Goal: Task Accomplishment & Management: Manage account settings

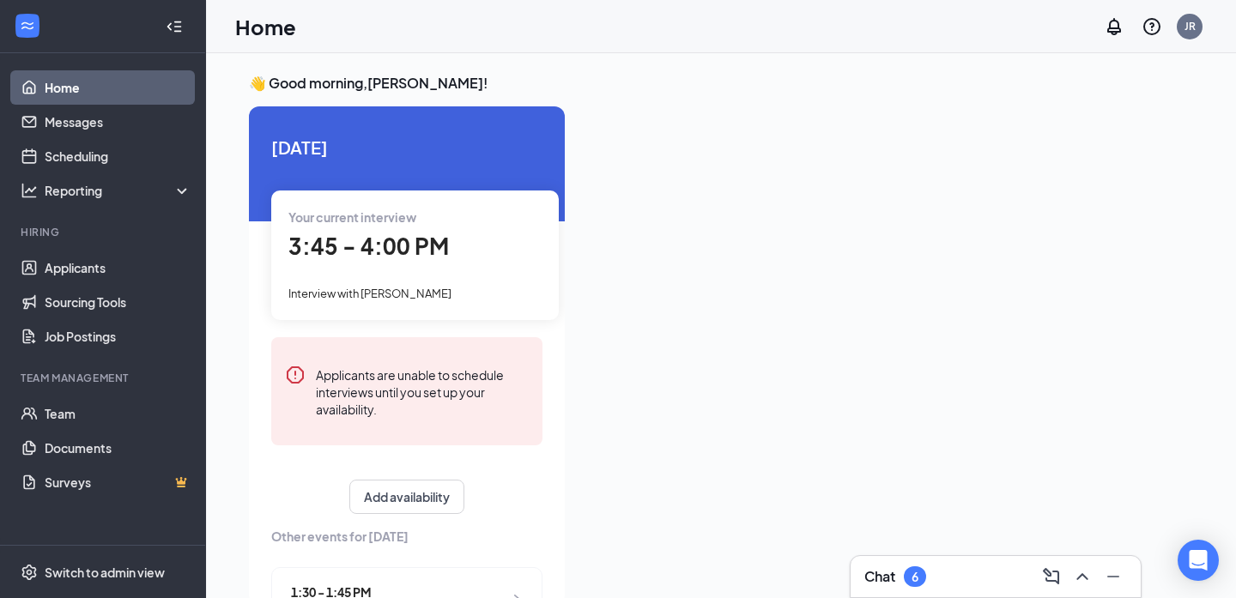
click at [230, 76] on div "👋 Good morning, Jacob Ramos ! Today Your current interview 3:45 - 4:00 PM Inter…" at bounding box center [721, 343] width 1030 height 581
click at [166, 184] on div "Reporting" at bounding box center [119, 190] width 148 height 17
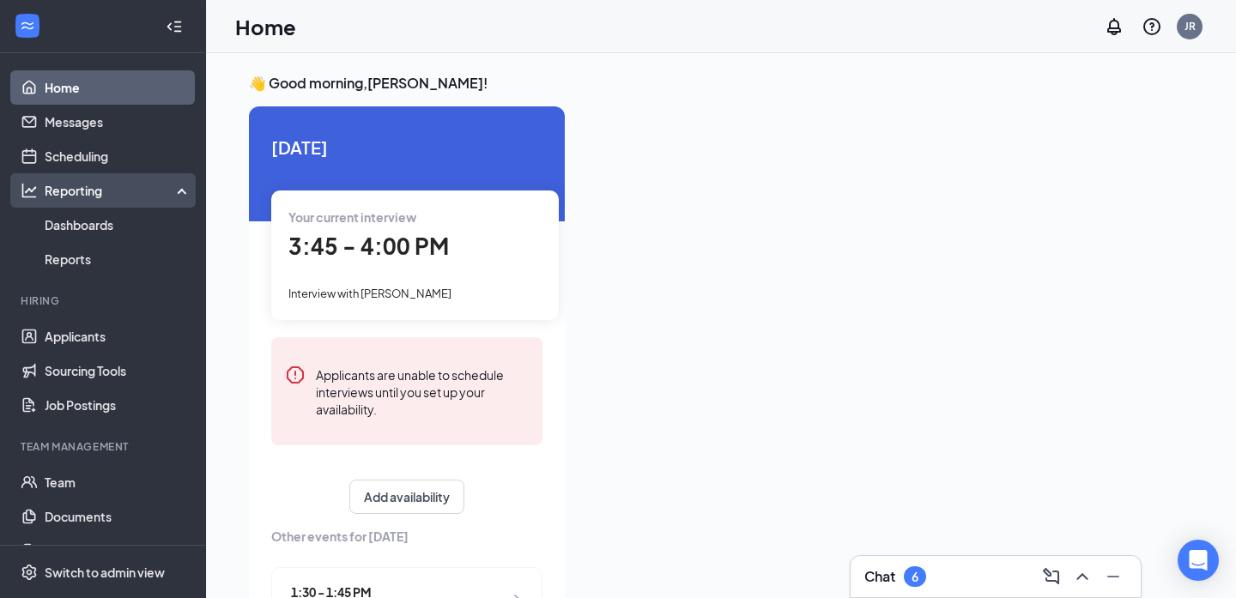
click at [172, 188] on div "Reporting" at bounding box center [119, 190] width 148 height 17
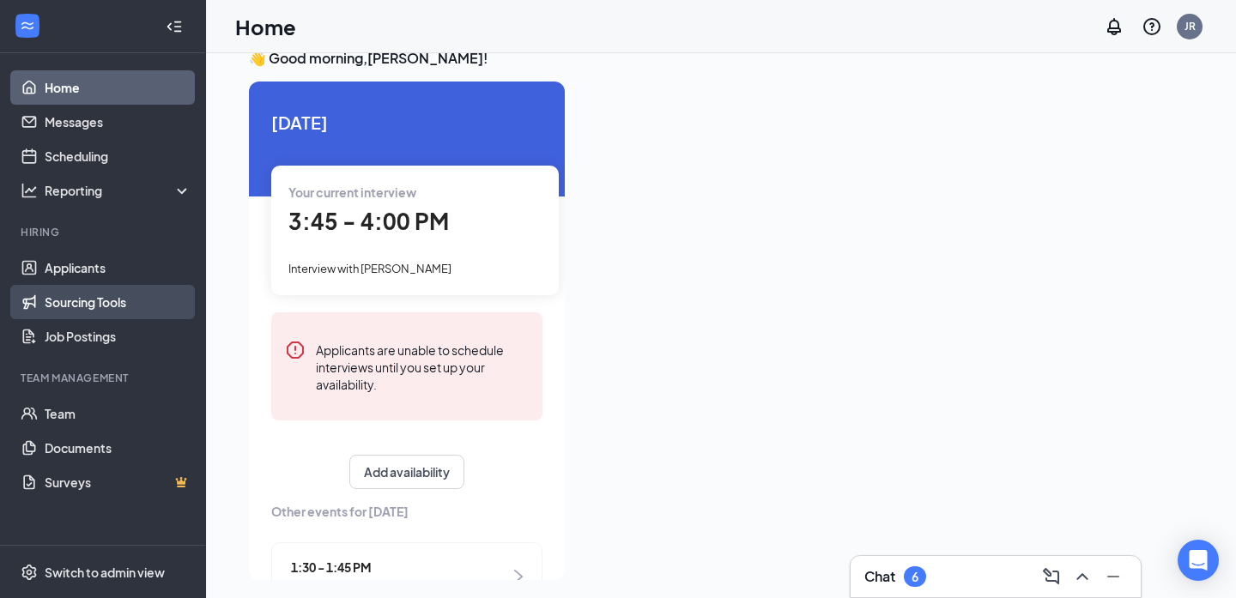
scroll to position [36, 0]
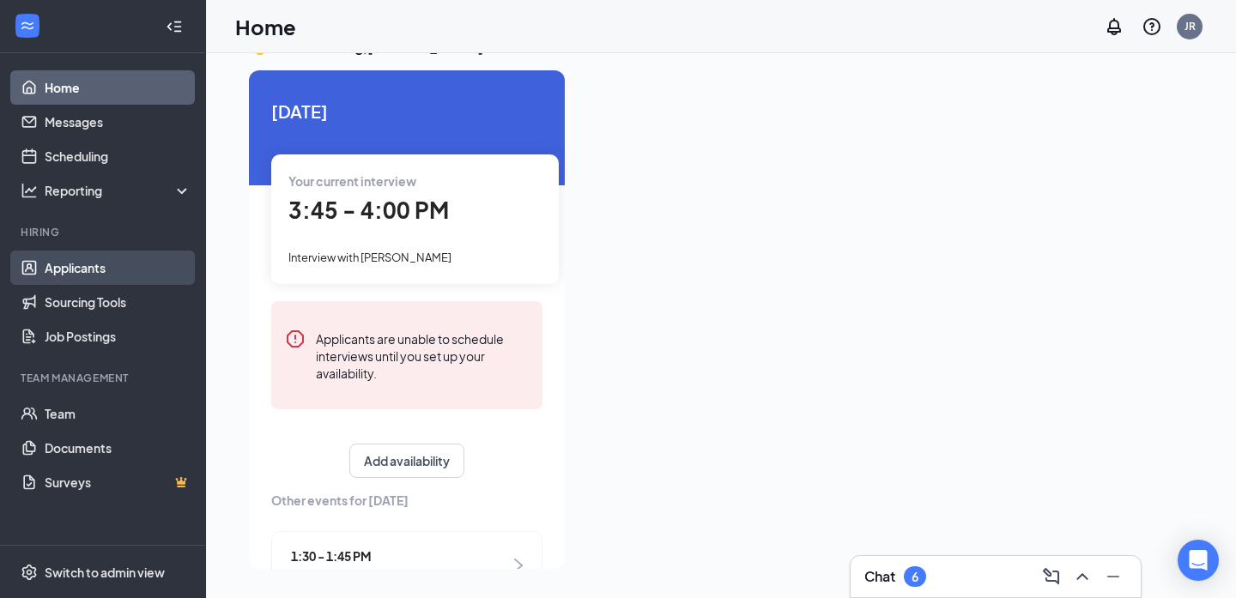
click at [115, 270] on link "Applicants" at bounding box center [118, 268] width 147 height 34
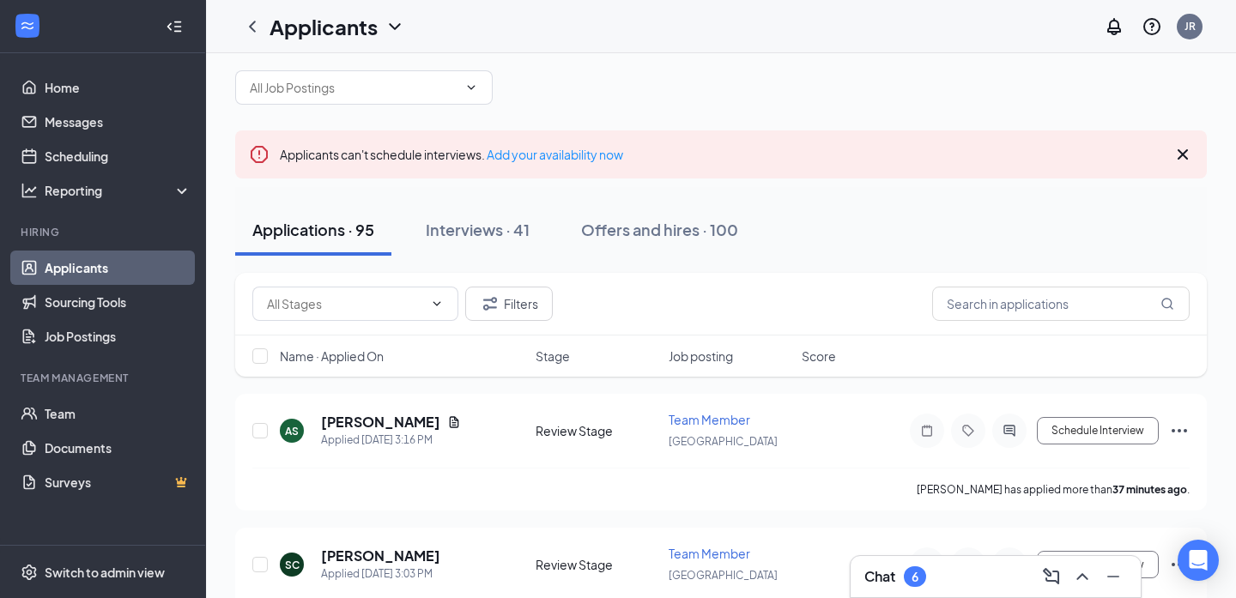
scroll to position [27, 0]
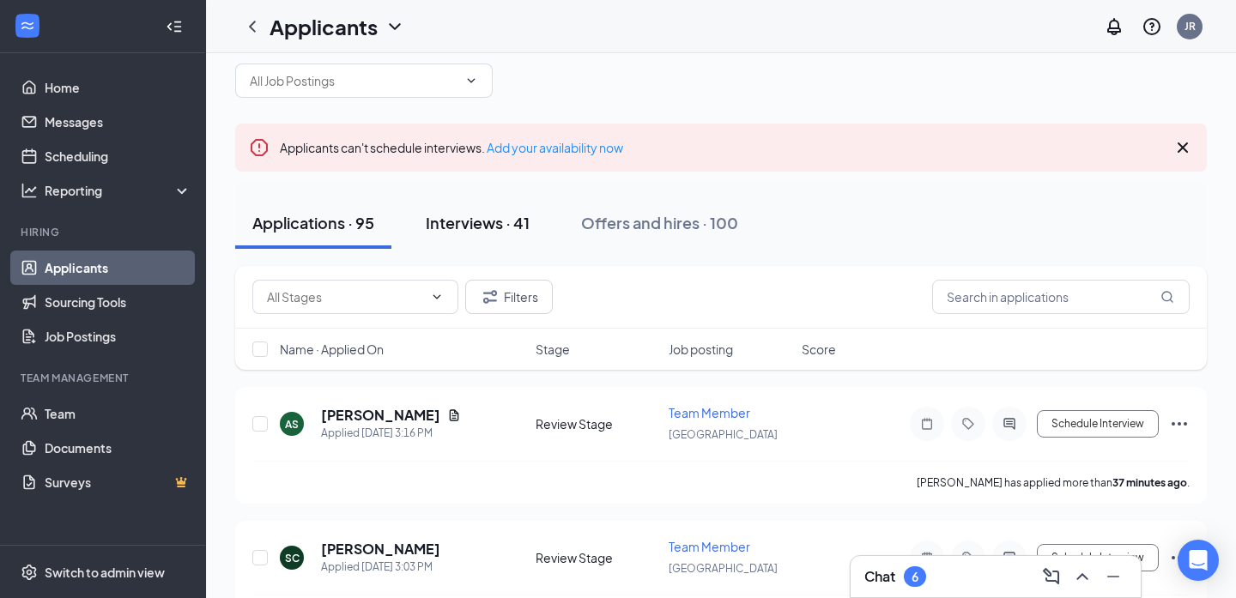
click at [499, 223] on div "Interviews · 41" at bounding box center [478, 222] width 104 height 21
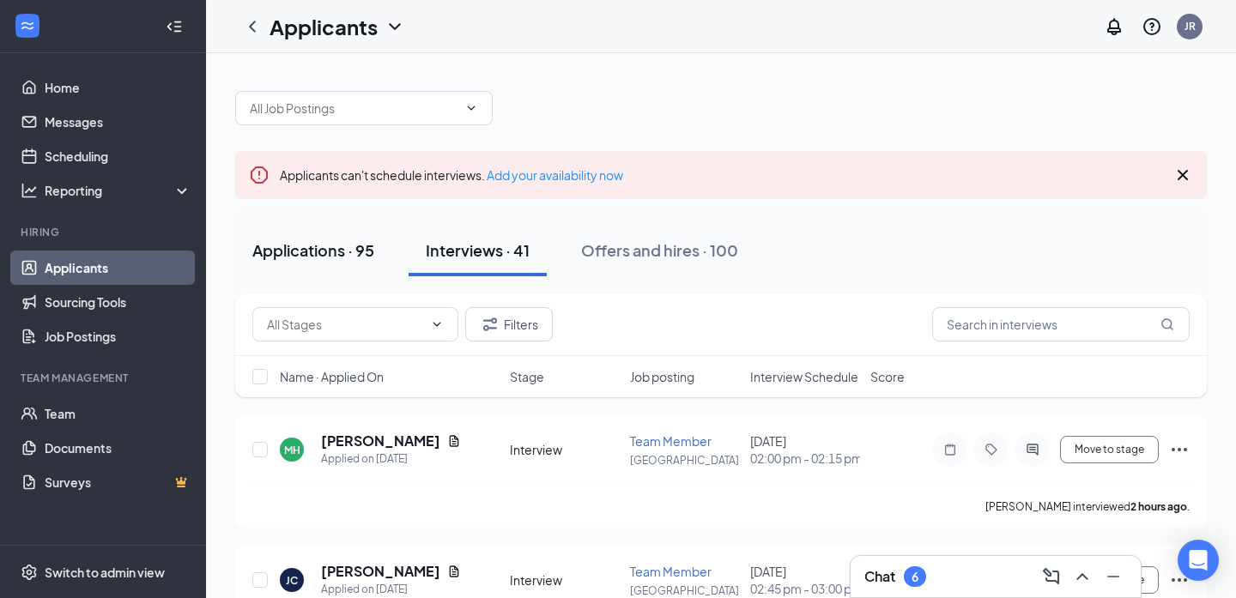
click at [343, 243] on div "Applications · 95" at bounding box center [313, 249] width 122 height 21
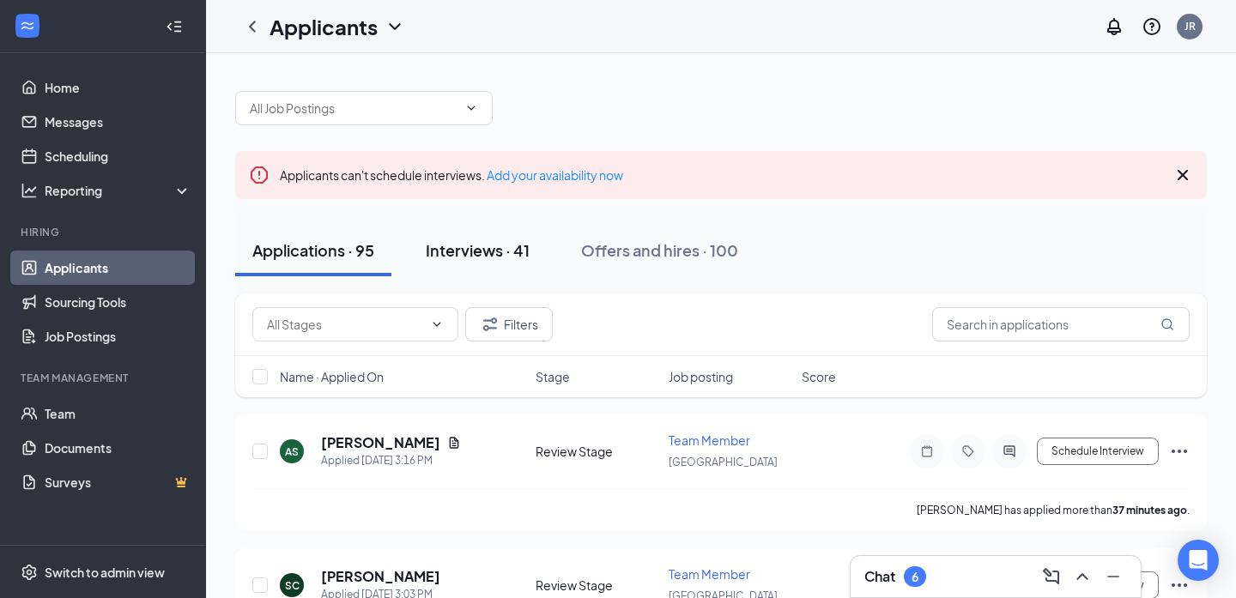
click at [507, 245] on div "Interviews · 41" at bounding box center [478, 249] width 104 height 21
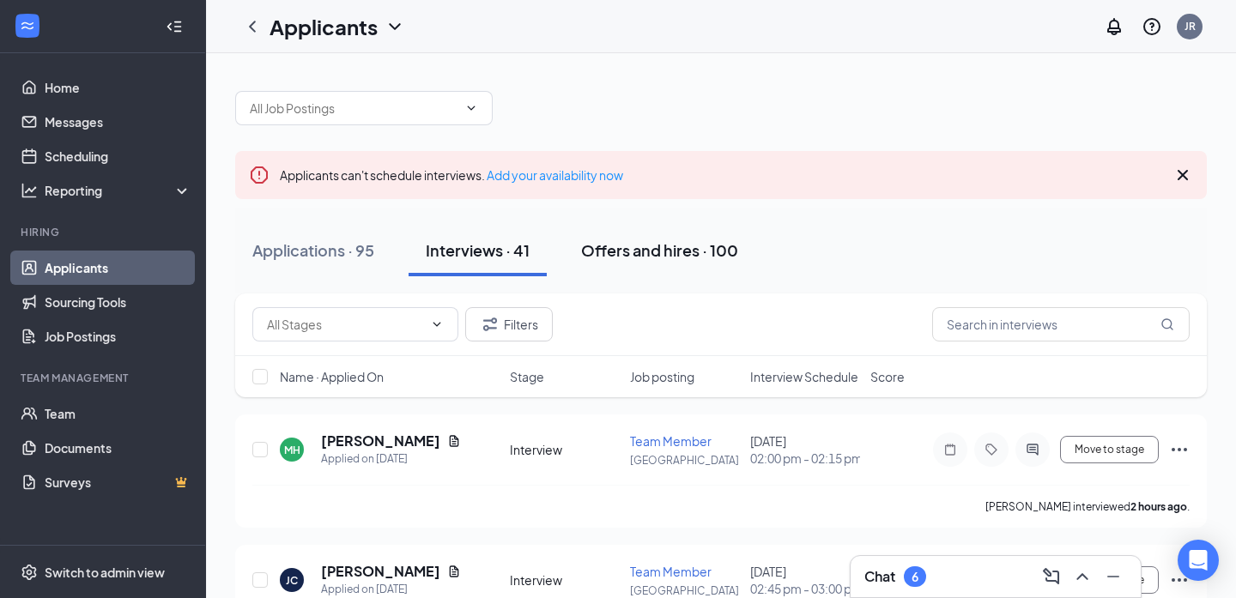
click at [633, 251] on div "Offers and hires · 100" at bounding box center [659, 249] width 157 height 21
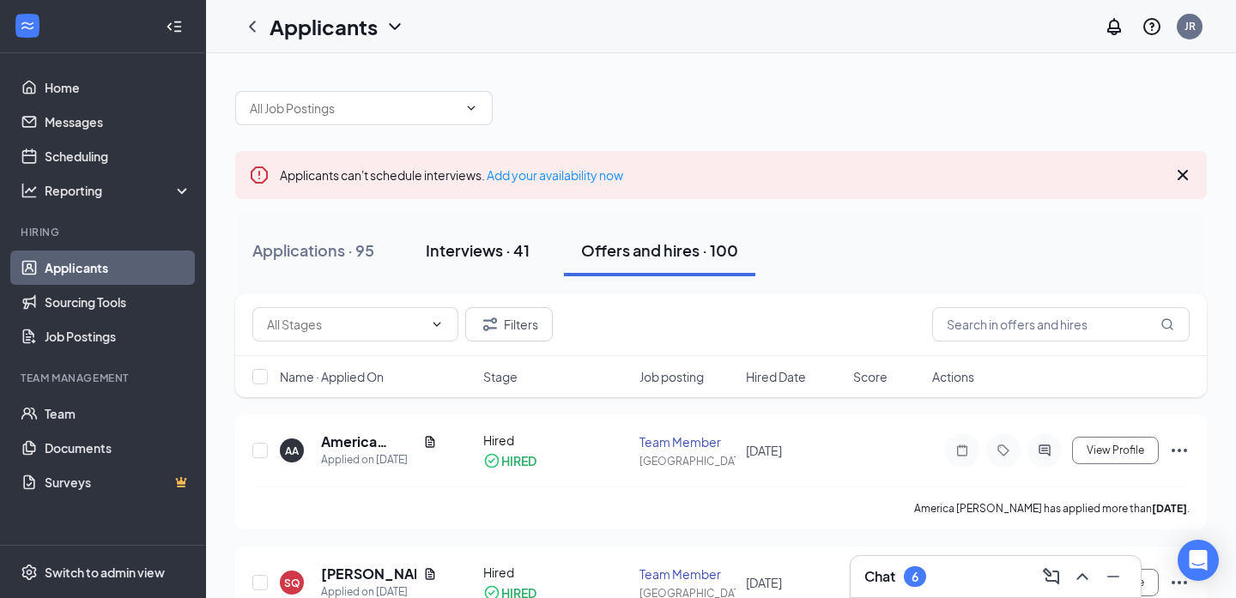
click at [510, 252] on div "Interviews · 41" at bounding box center [478, 249] width 104 height 21
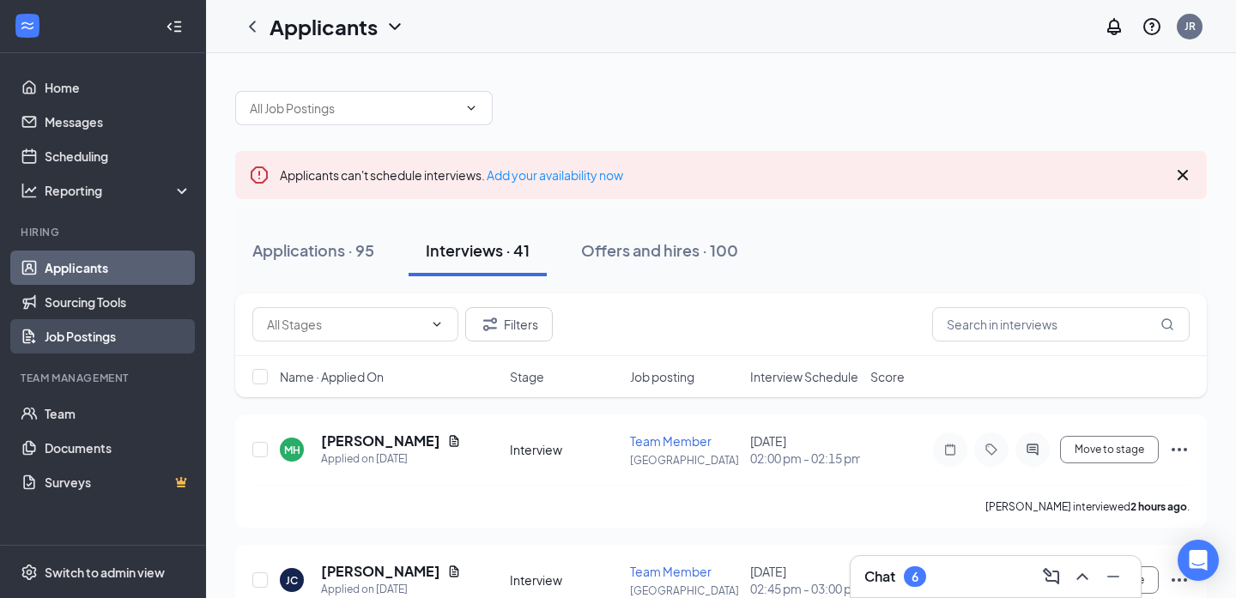
click at [112, 323] on link "Job Postings" at bounding box center [118, 336] width 147 height 34
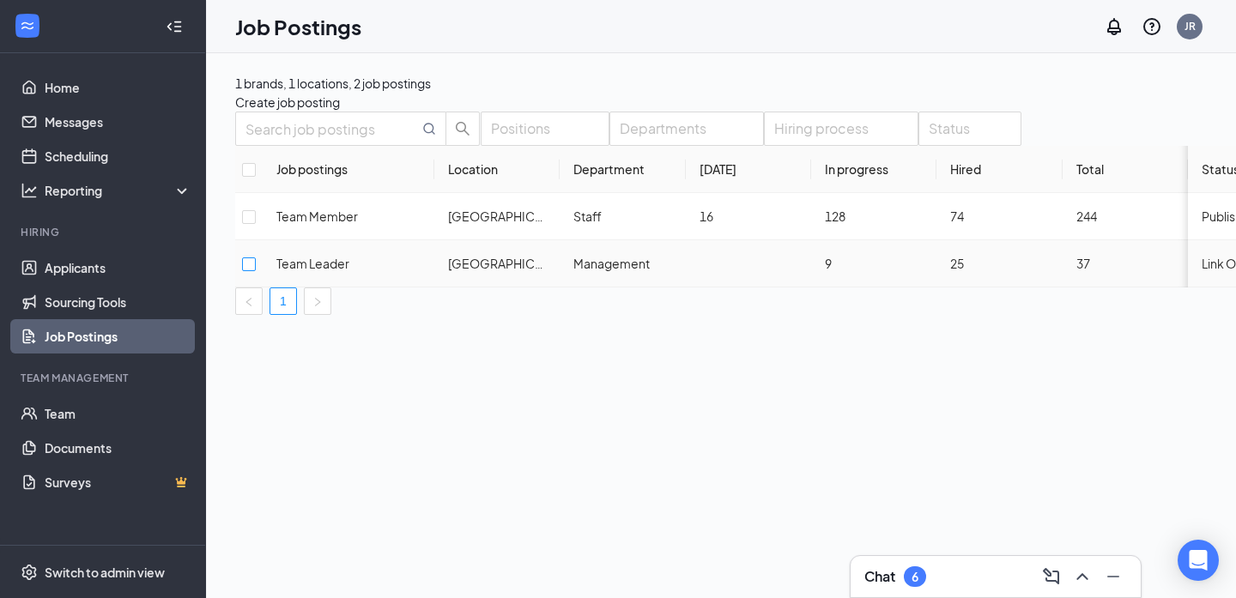
click at [256, 271] on input "checkbox" at bounding box center [249, 264] width 14 height 14
checkbox input "true"
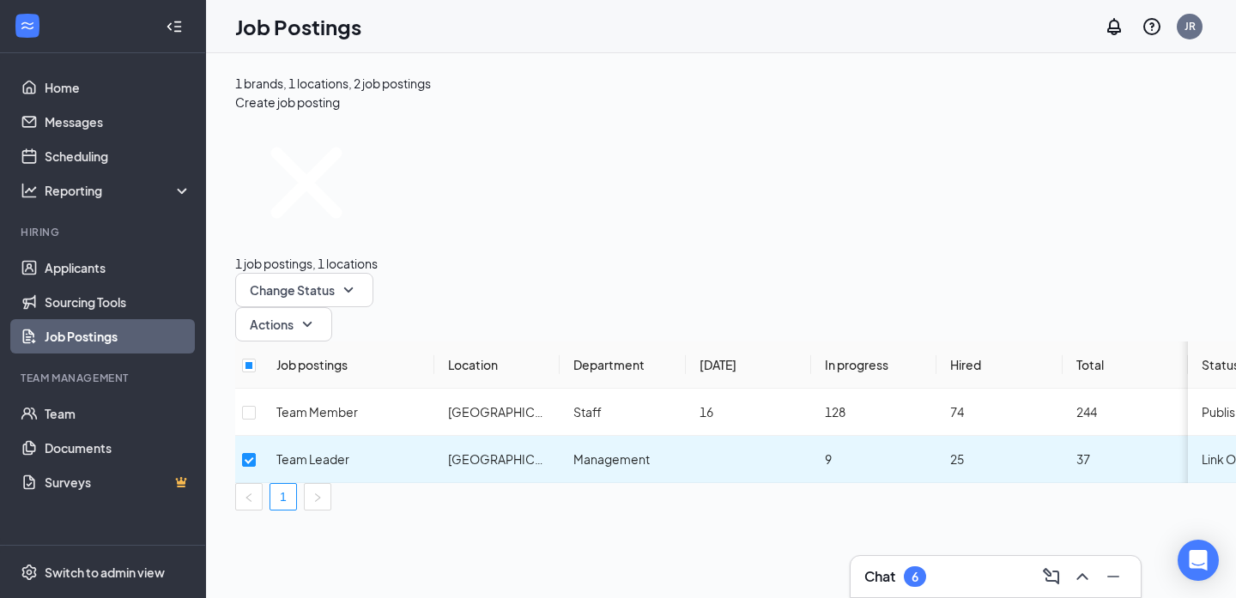
click at [877, 379] on div "1 job postings, 1 locations Change Status Actions Job postings Location Departm…" at bounding box center [793, 311] width 1116 height 399
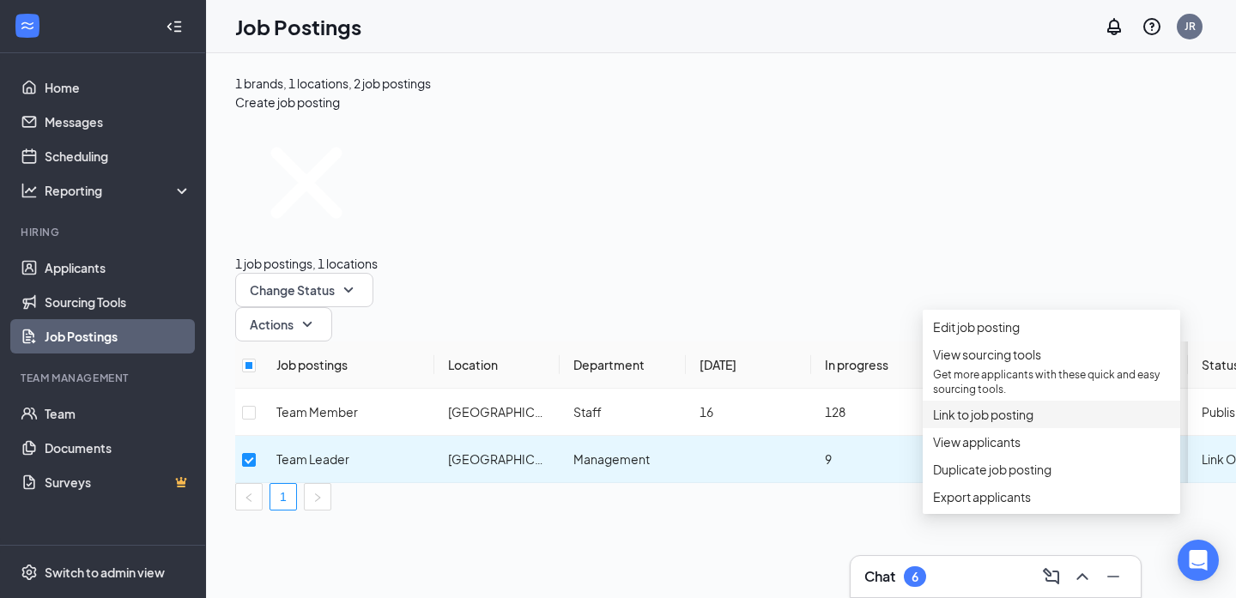
click at [1019, 422] on span "Link to job posting" at bounding box center [983, 414] width 100 height 15
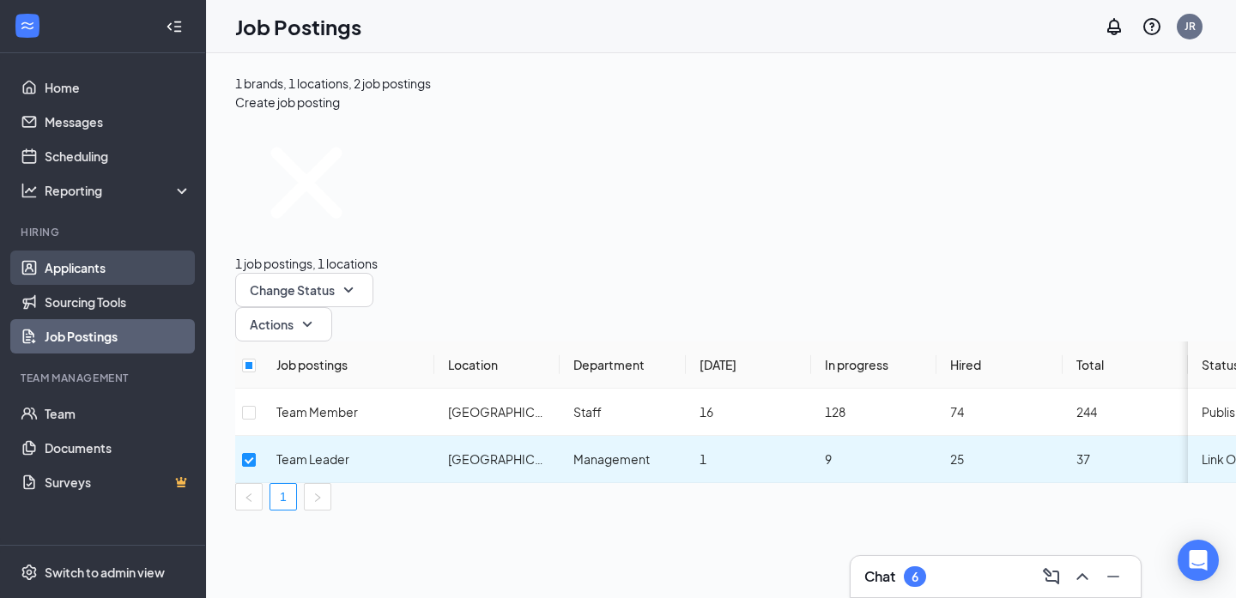
click at [82, 270] on link "Applicants" at bounding box center [118, 268] width 147 height 34
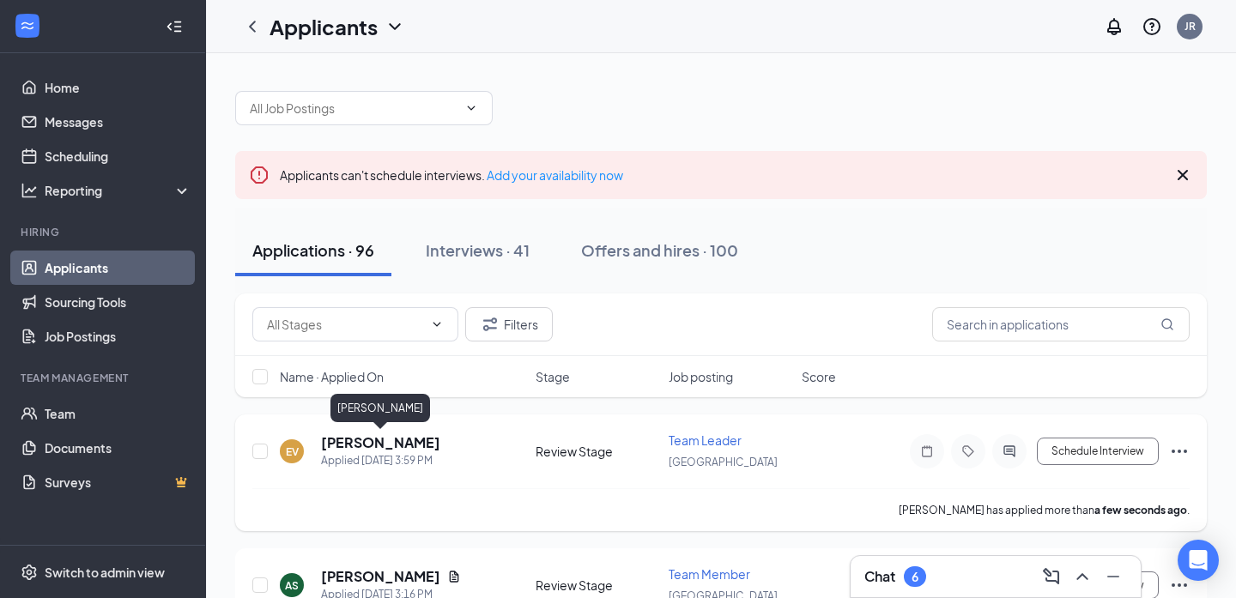
click at [427, 444] on h5 "[PERSON_NAME]" at bounding box center [380, 442] width 119 height 19
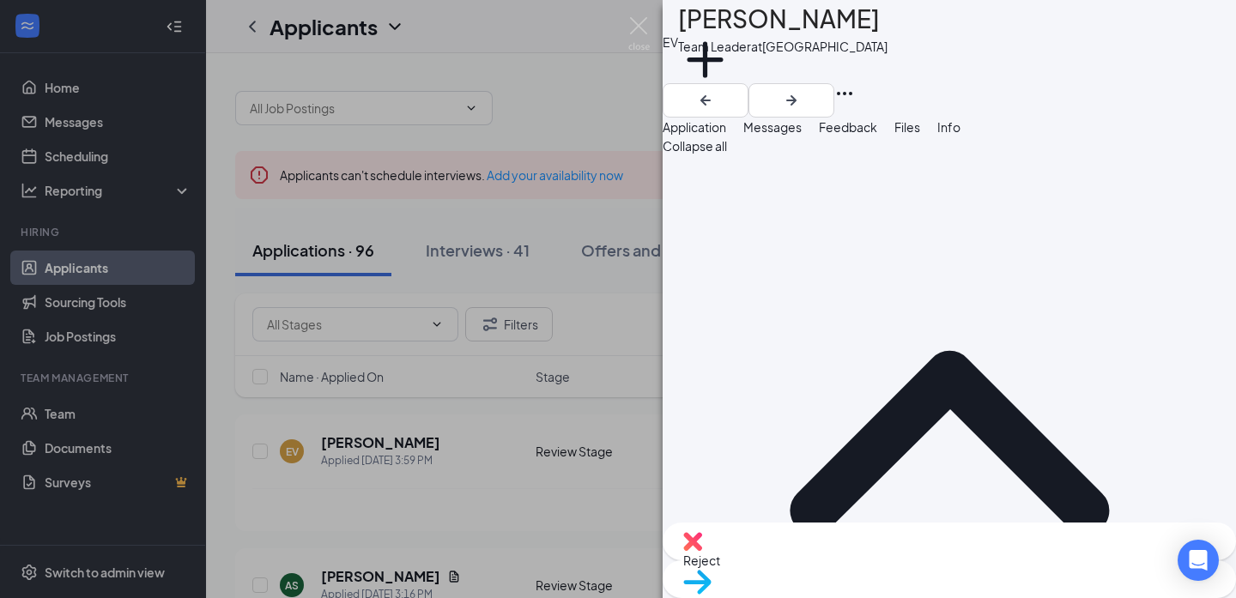
click at [986, 595] on span "Move to stage" at bounding box center [949, 604] width 532 height 19
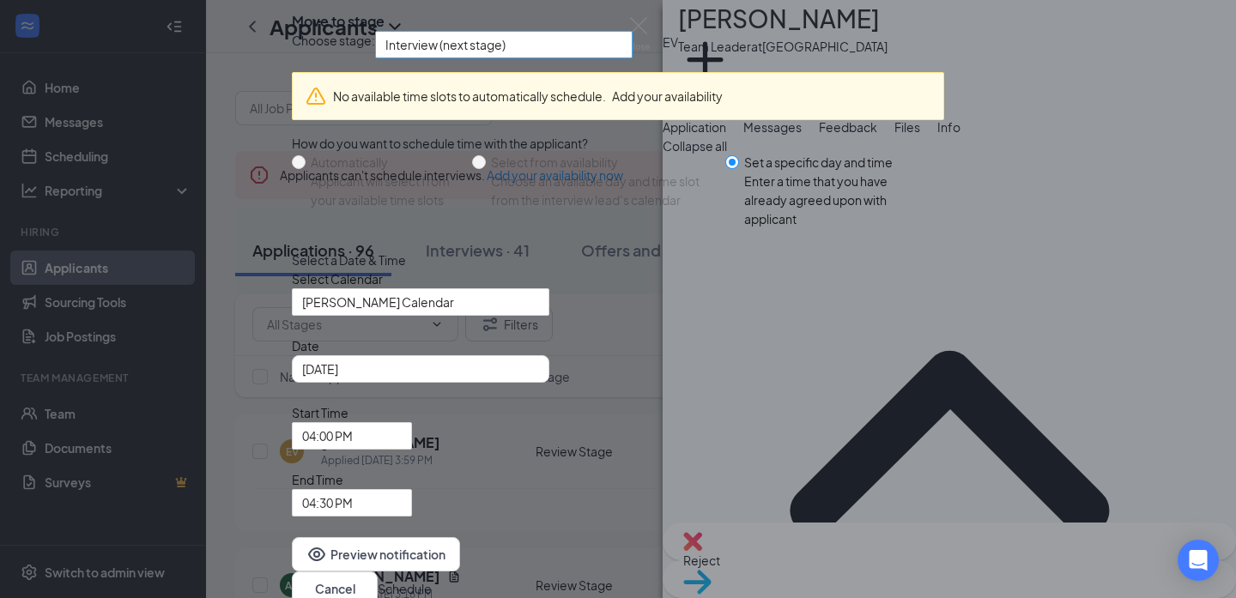
click at [622, 57] on span "Interview (next stage)" at bounding box center [503, 45] width 237 height 26
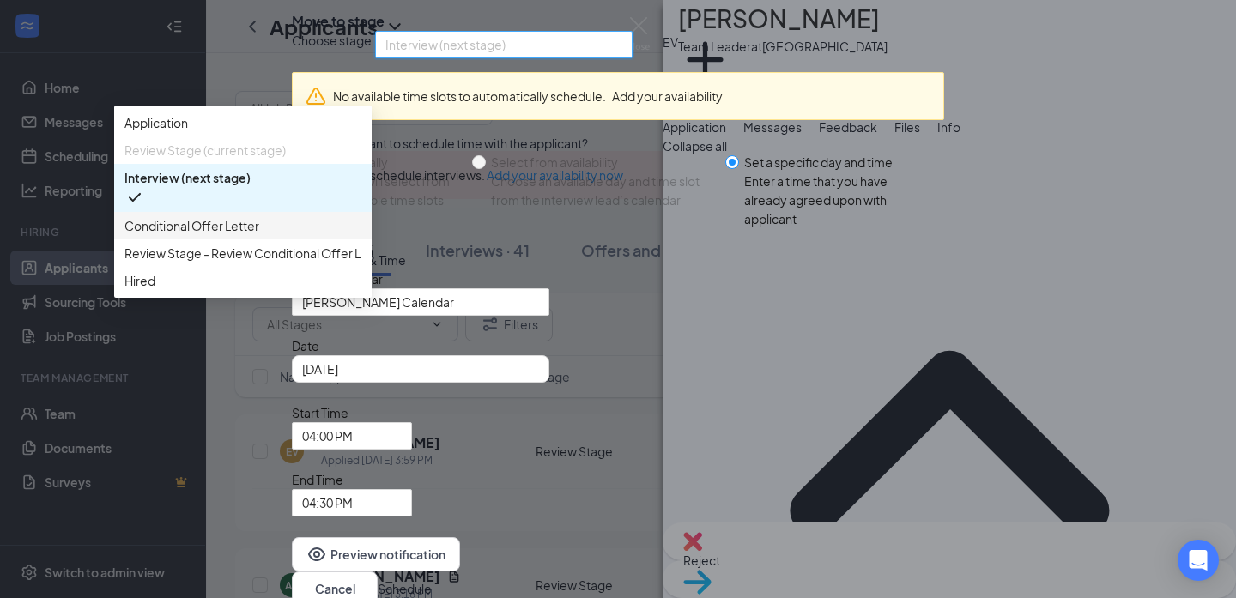
click at [361, 235] on span "Conditional Offer Letter" at bounding box center [242, 225] width 237 height 19
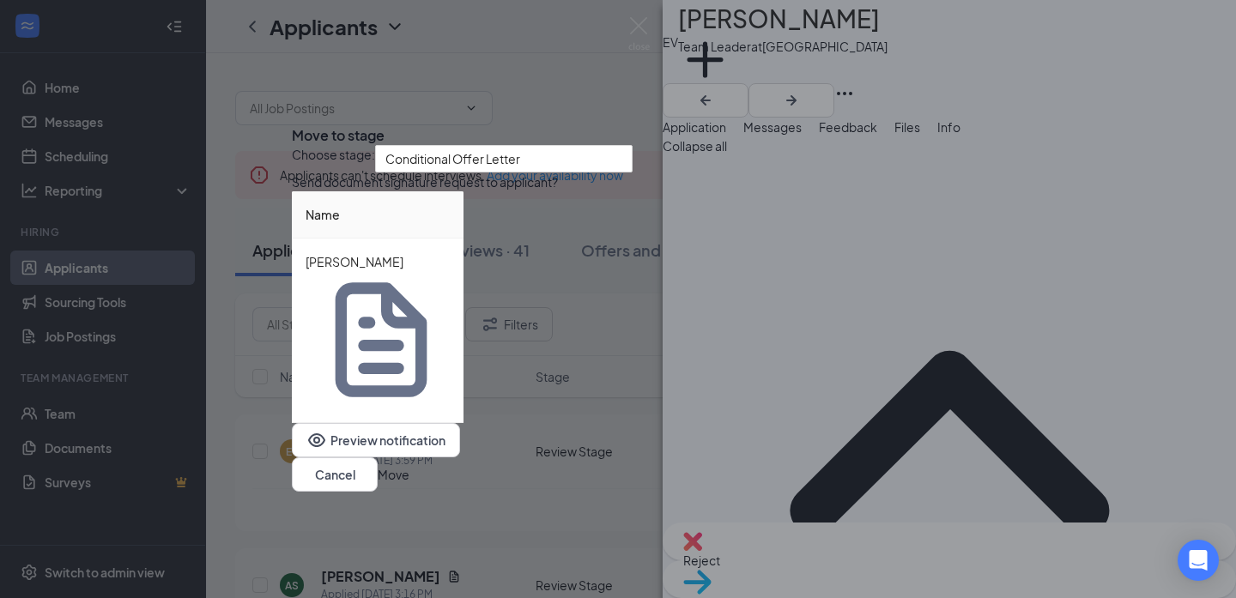
click at [785, 279] on input at bounding box center [768, 266] width 67 height 26
type input "25"
click at [801, 423] on div "Preview notification Cancel Move" at bounding box center [618, 457] width 652 height 69
click at [409, 465] on button "Move" at bounding box center [394, 474] width 32 height 19
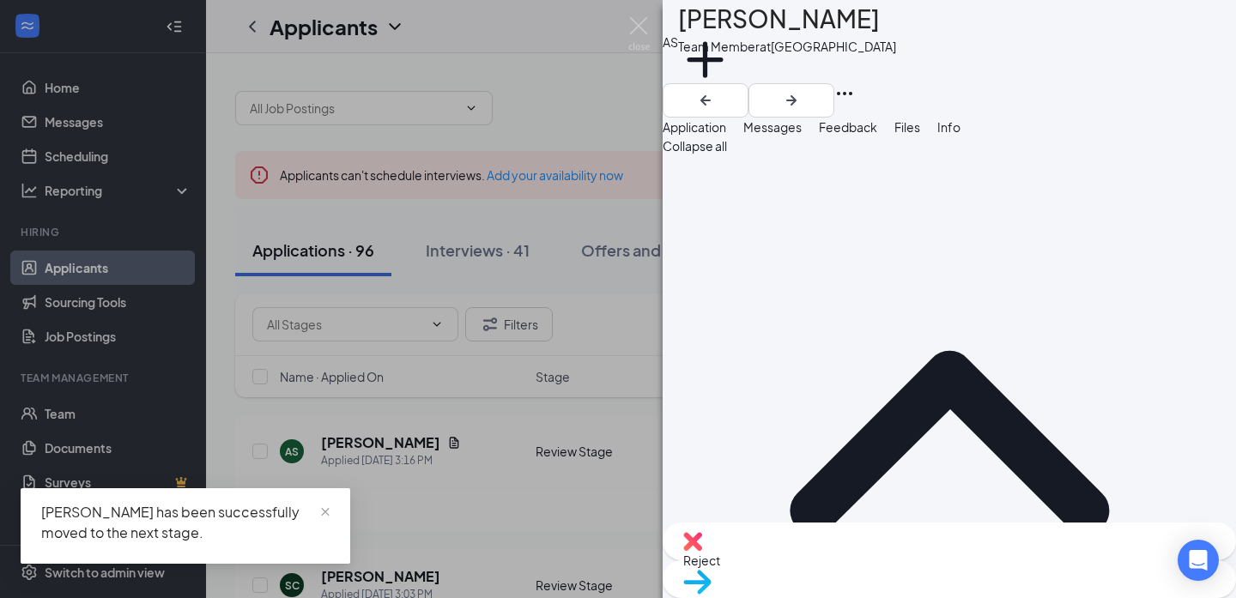
scroll to position [21, 0]
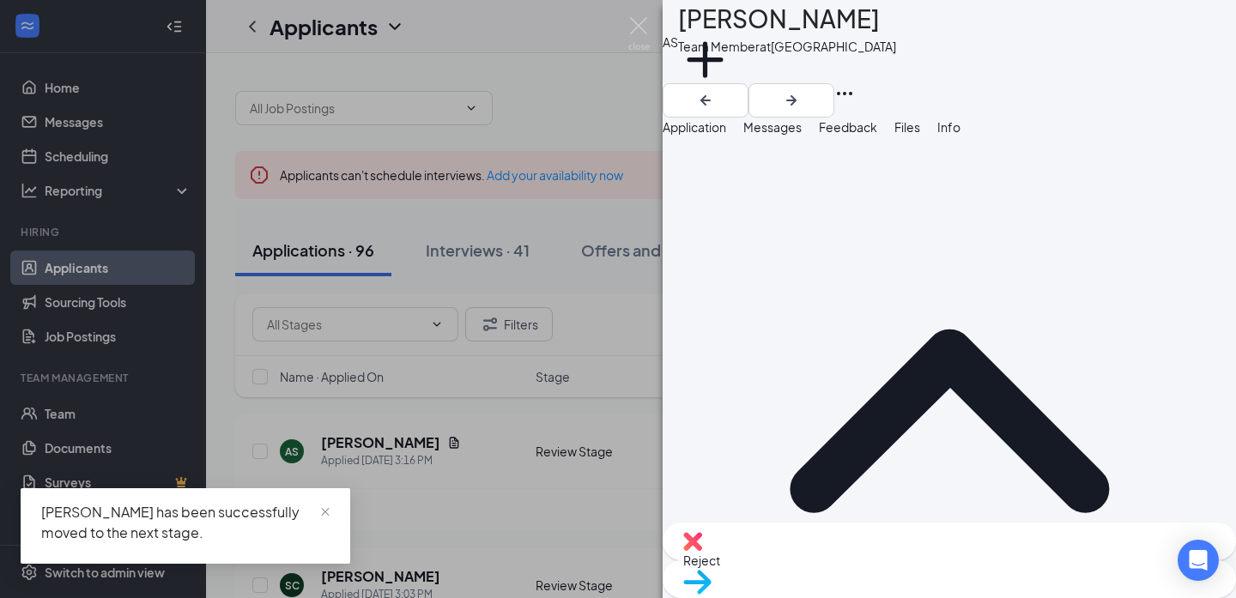
click at [483, 298] on div "AS Andrea Stearns Team Member at Citrus Plaza Add a tag Application Messages Fe…" at bounding box center [618, 299] width 1236 height 598
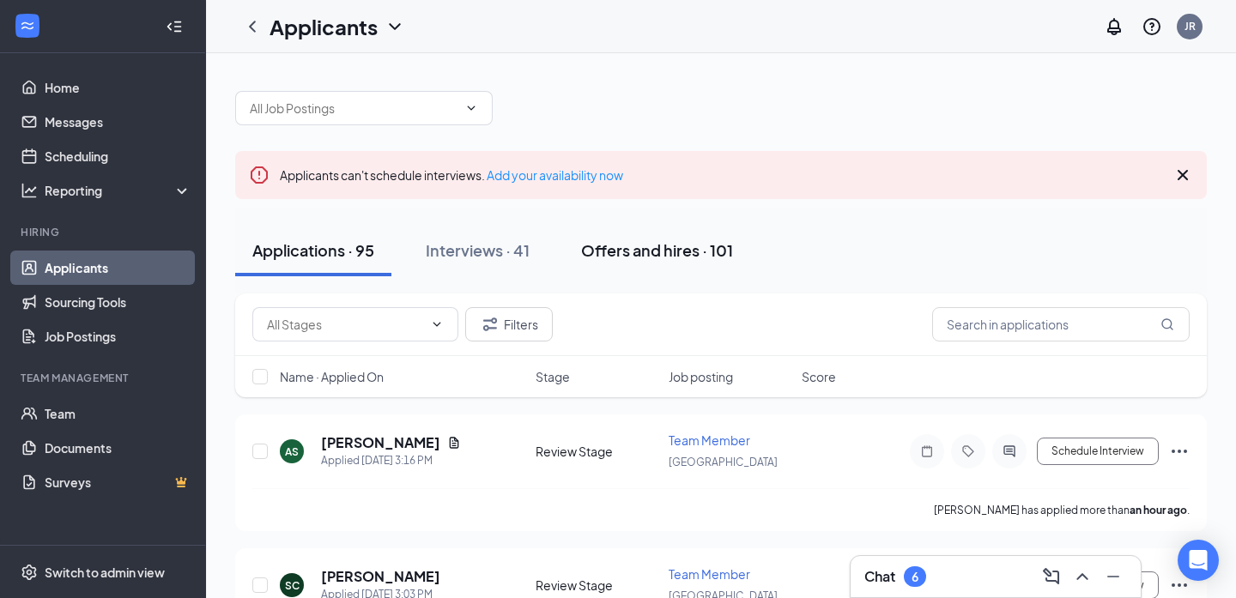
click at [633, 256] on div "Offers and hires · 101" at bounding box center [657, 249] width 152 height 21
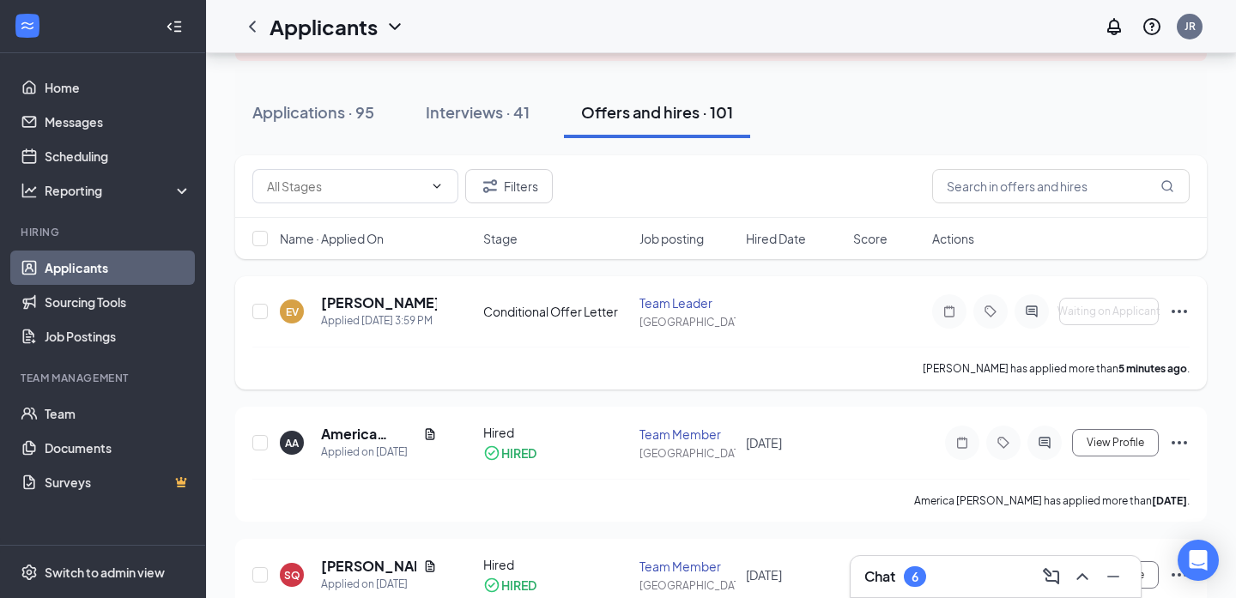
scroll to position [141, 0]
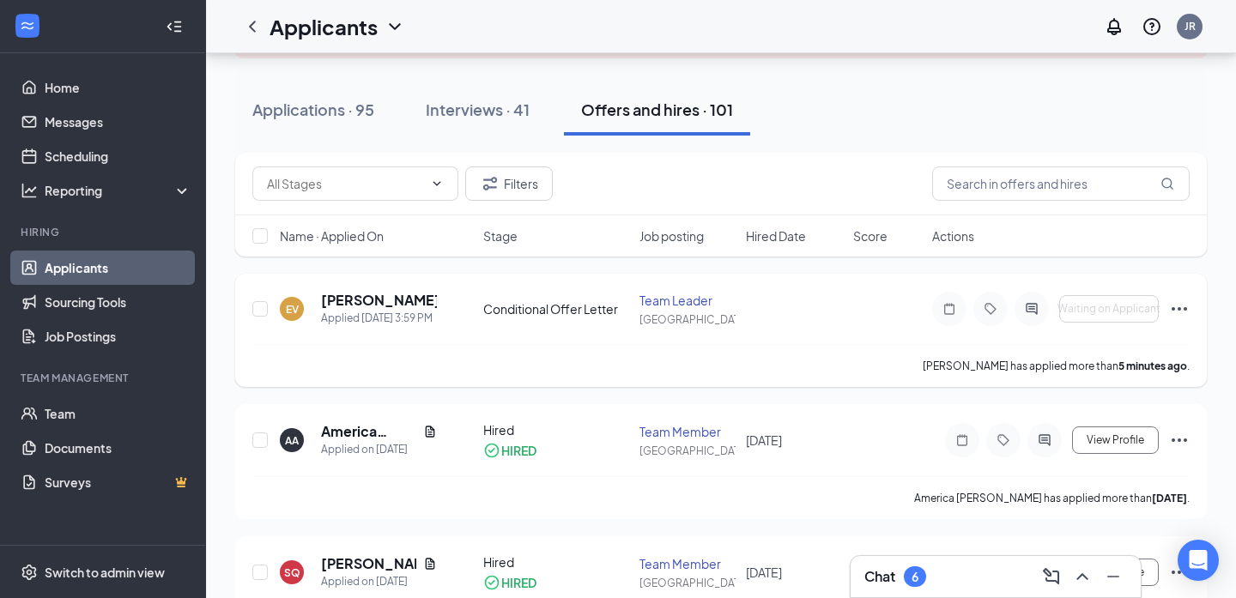
click at [1174, 309] on icon "Ellipses" at bounding box center [1178, 308] width 15 height 3
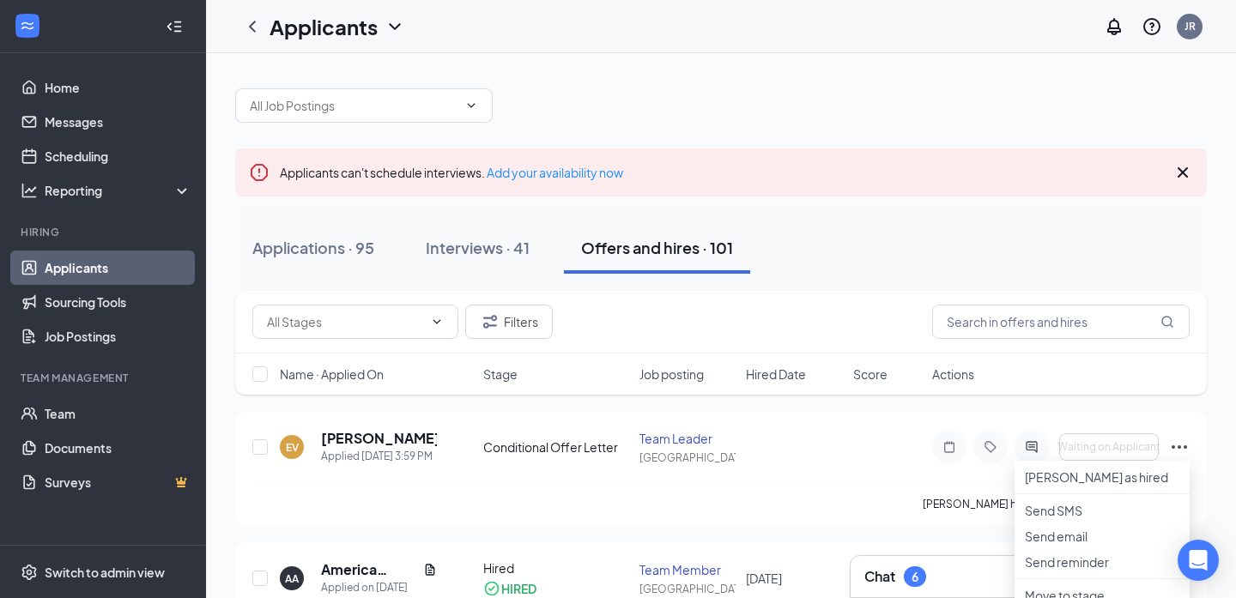
scroll to position [0, 0]
click at [597, 452] on div "Conditional Offer Letter" at bounding box center [555, 449] width 145 height 17
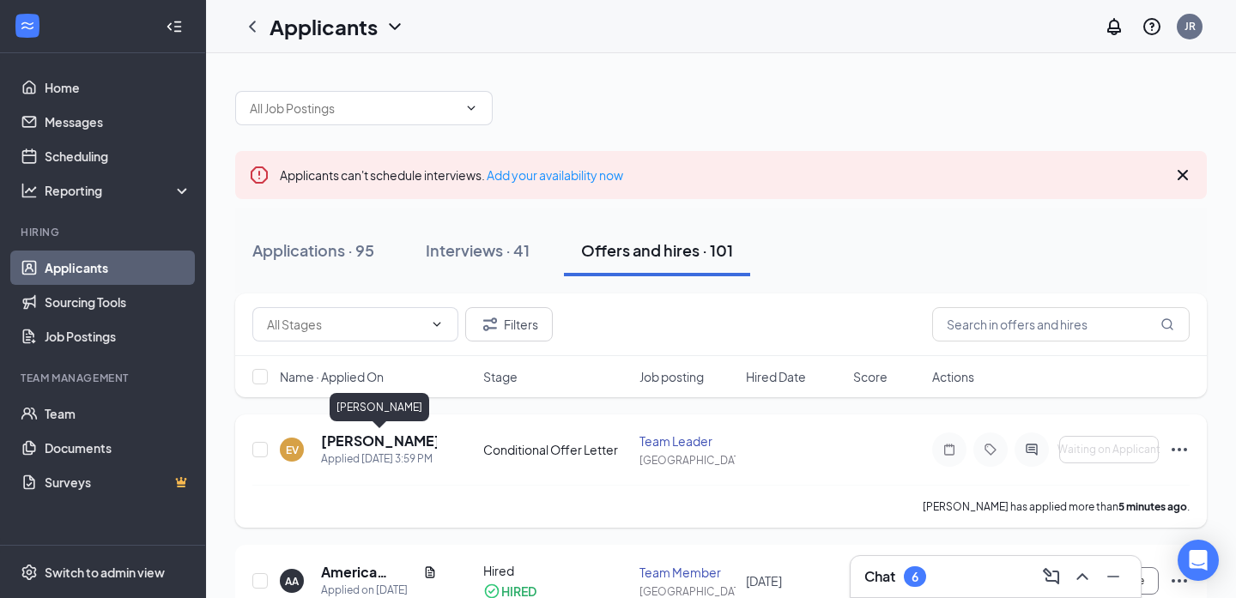
click at [385, 443] on h5 "[PERSON_NAME]" at bounding box center [379, 441] width 116 height 19
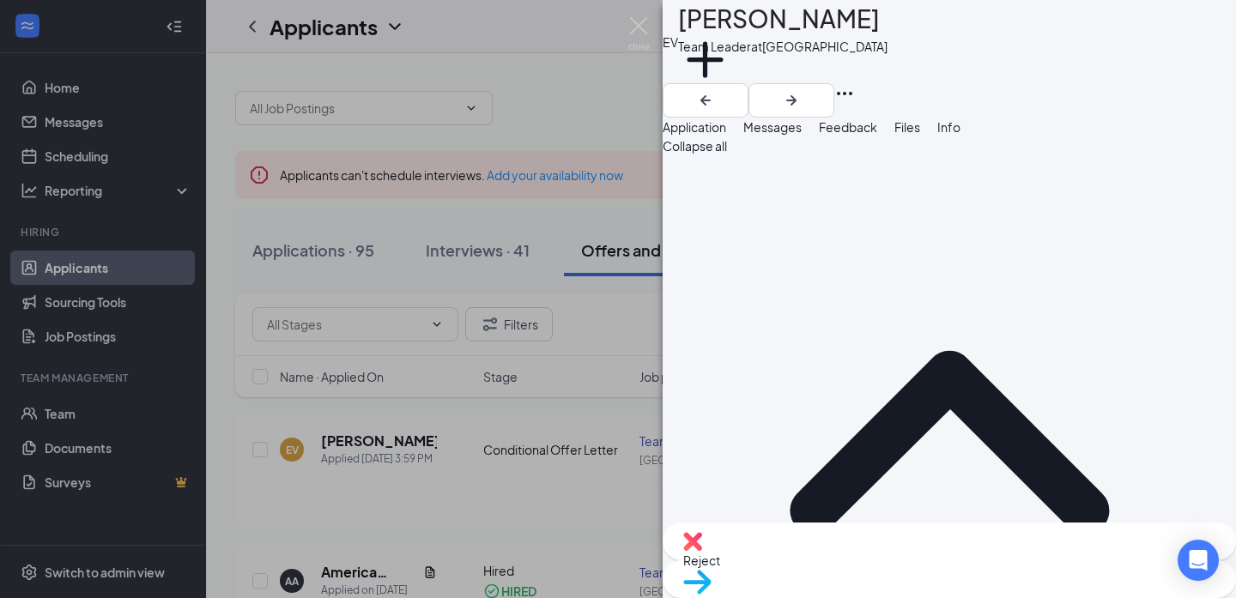
scroll to position [25, 0]
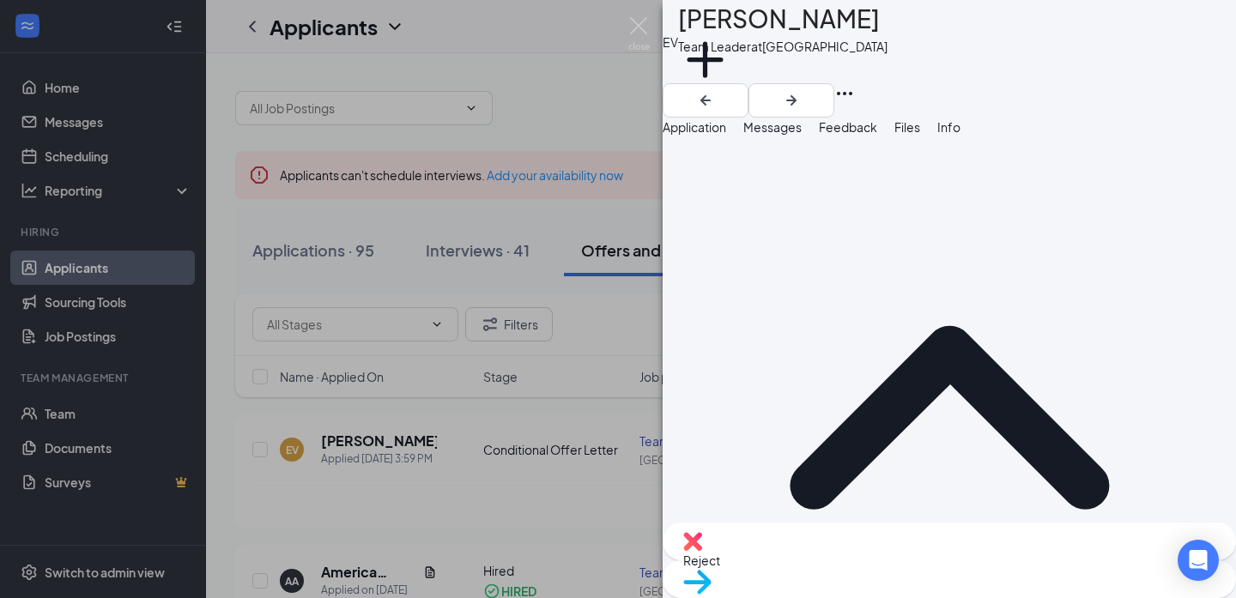
click at [920, 135] on span "Files" at bounding box center [907, 126] width 26 height 15
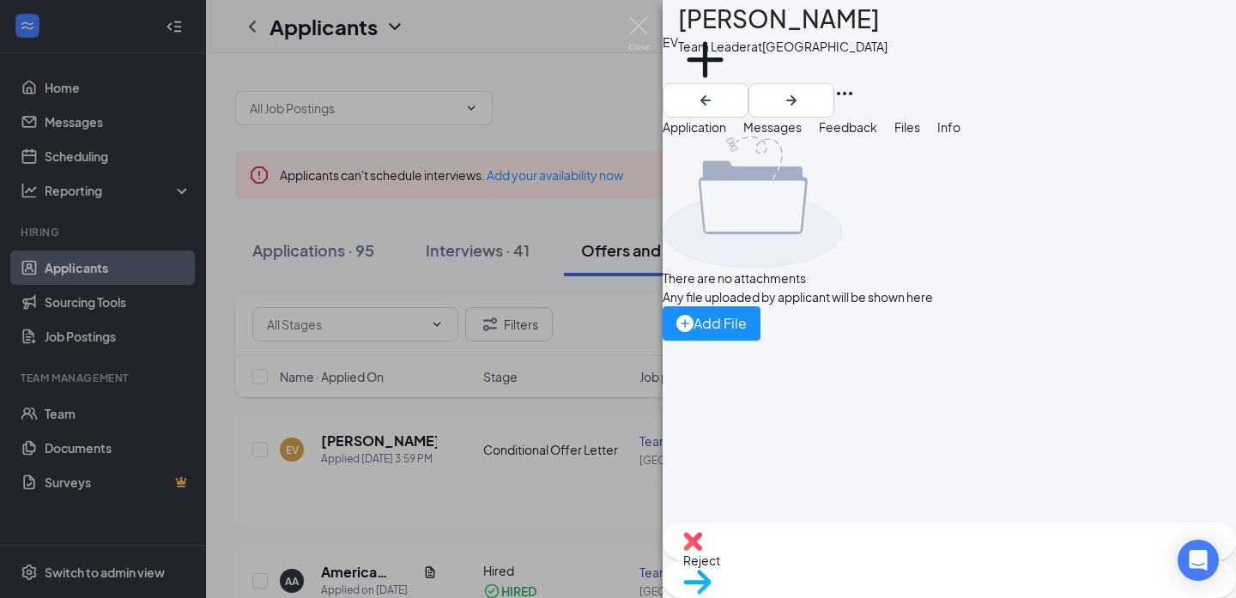
click at [960, 135] on span "Info" at bounding box center [948, 126] width 23 height 15
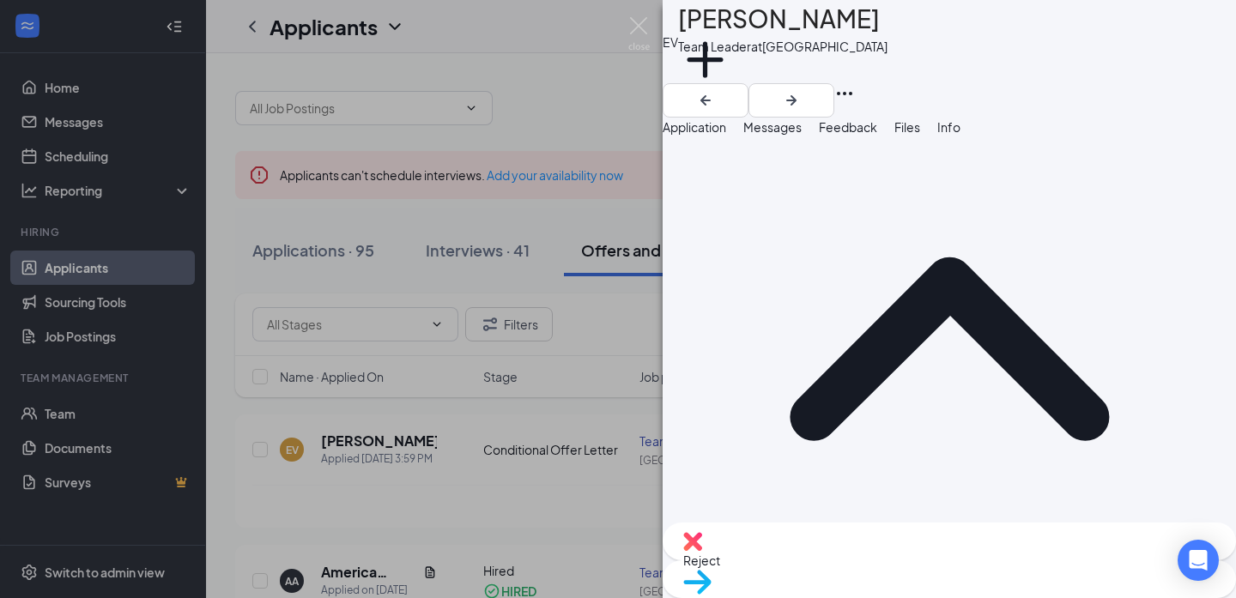
scroll to position [111, 0]
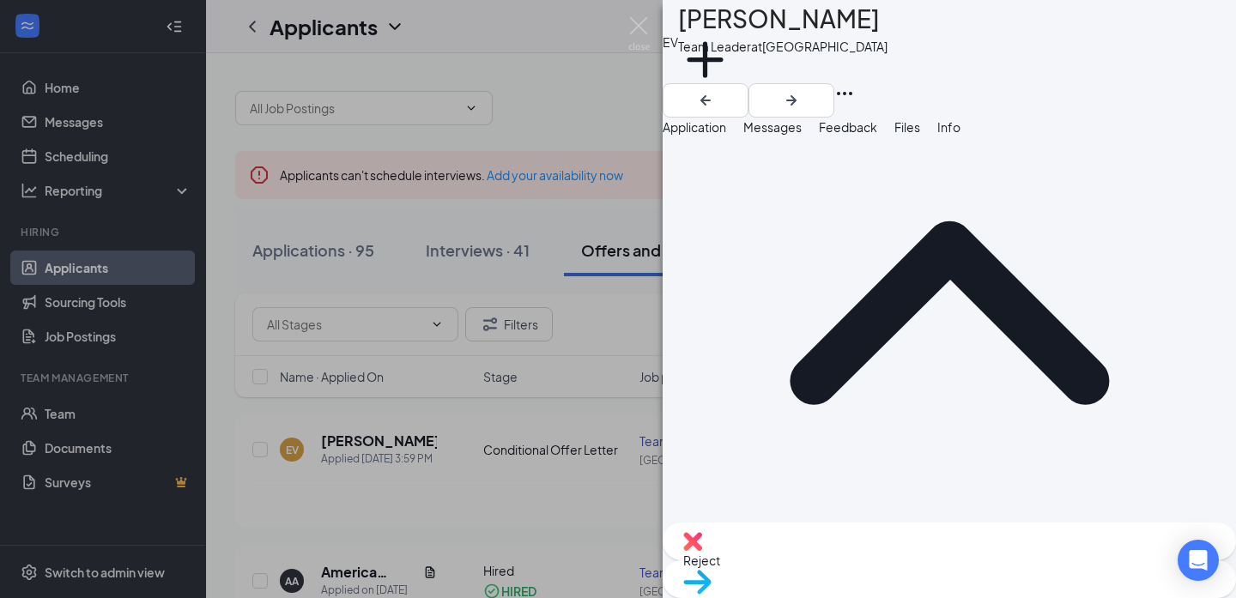
click at [877, 132] on span "Feedback" at bounding box center [848, 126] width 58 height 15
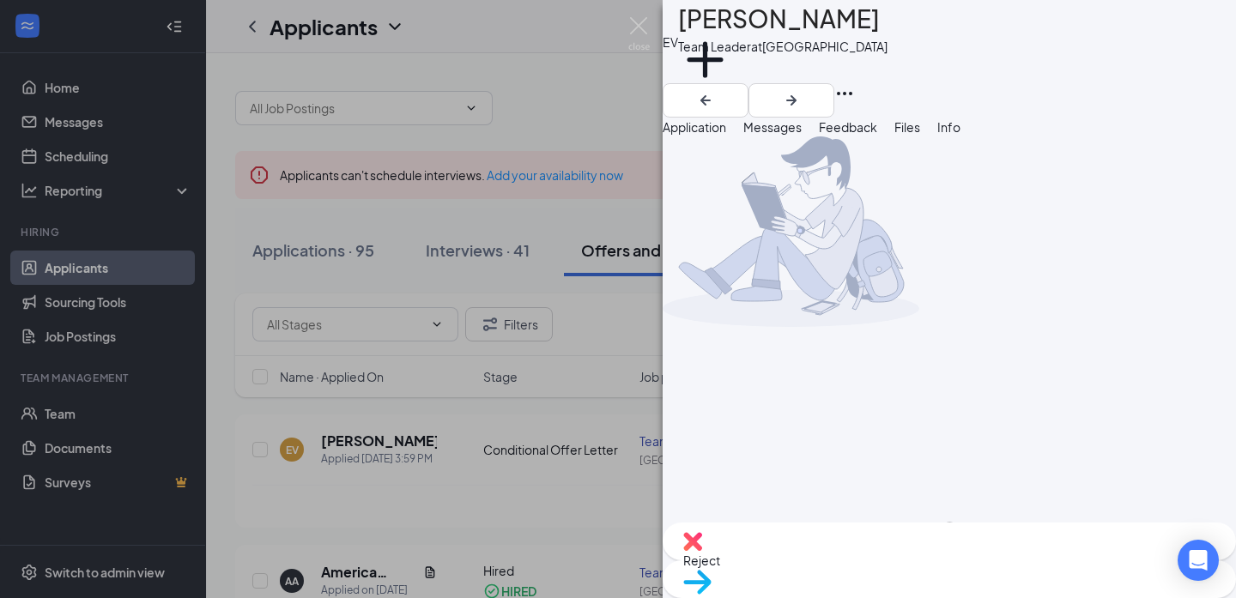
click at [801, 135] on span "Messages" at bounding box center [772, 126] width 58 height 15
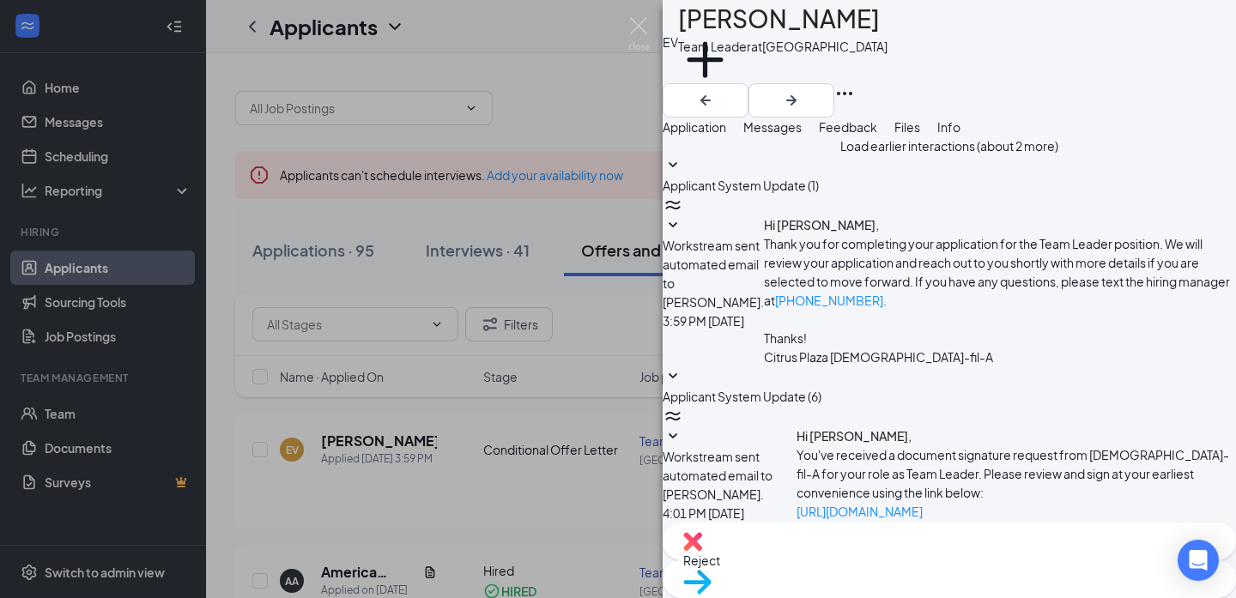
click at [726, 135] on span "Application" at bounding box center [694, 126] width 64 height 15
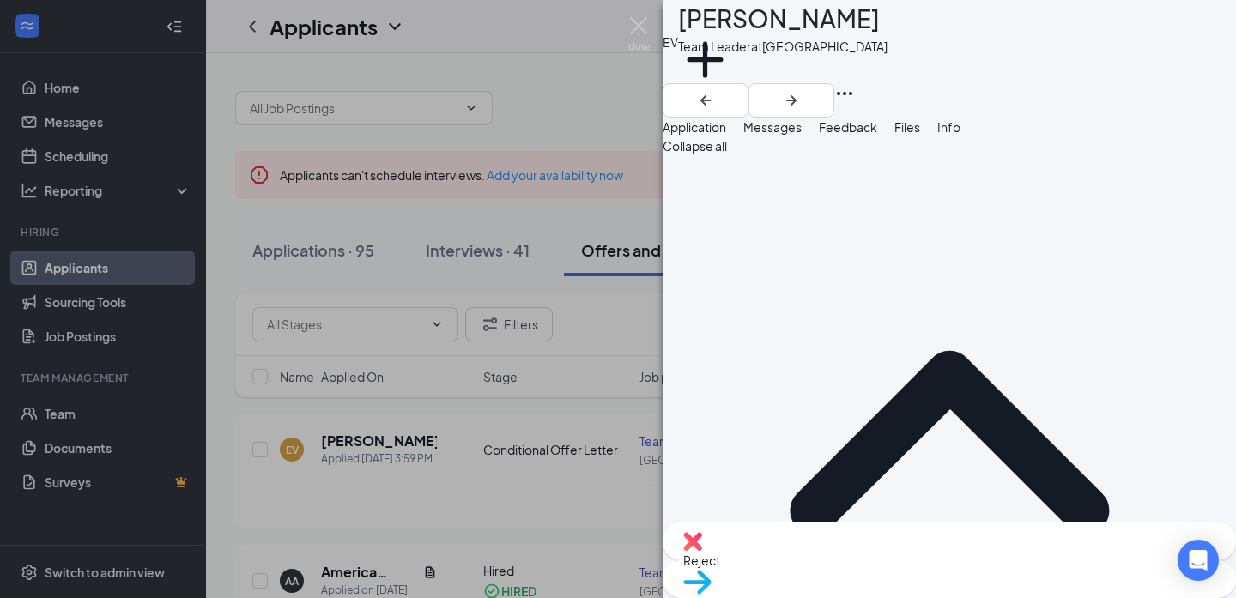
click at [826, 27] on h1 "[PERSON_NAME]" at bounding box center [779, 19] width 202 height 38
click at [855, 83] on icon "Ellipses" at bounding box center [844, 93] width 21 height 21
click at [935, 50] on div "EV Ericka Veloz Veloz Team Leader at Citrus Plaza Add a tag" at bounding box center [948, 59] width 573 height 118
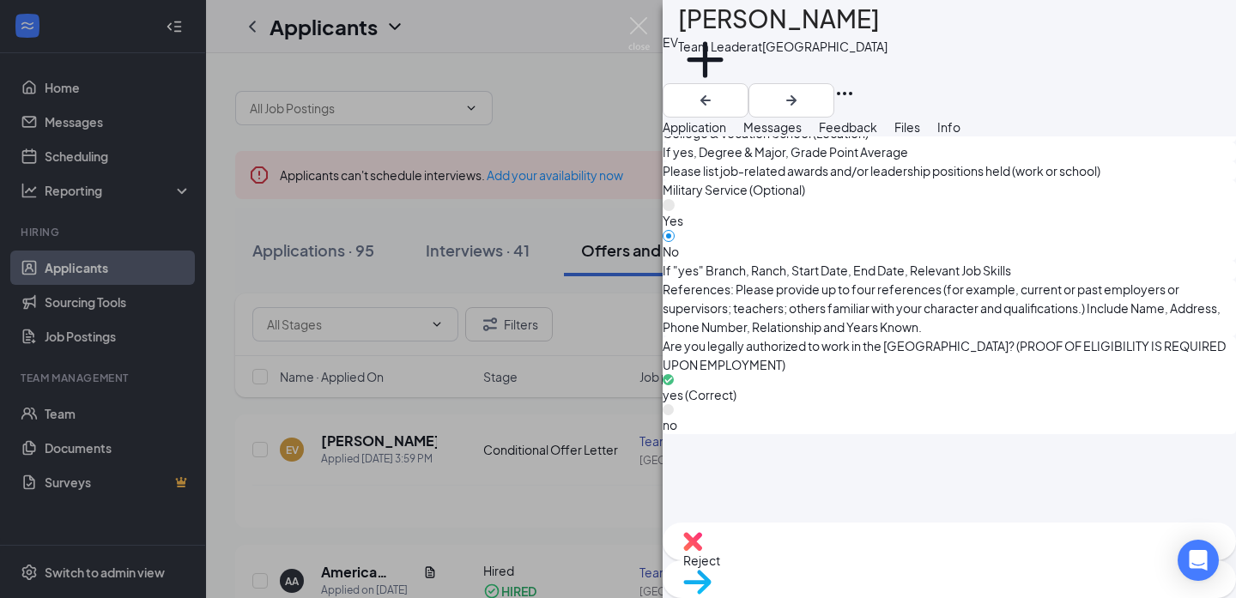
scroll to position [1928, 0]
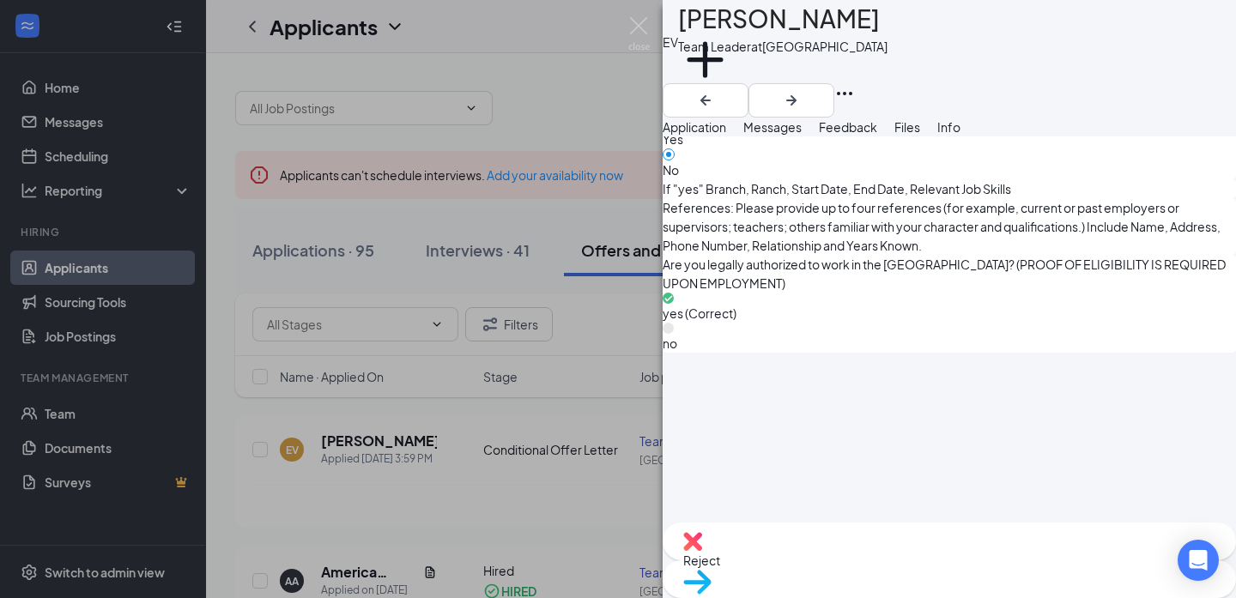
click at [855, 83] on icon "Ellipses" at bounding box center [844, 93] width 21 height 21
click at [1003, 27] on div "EV Ericka Veloz Veloz Team Leader at Citrus Plaza Add a tag" at bounding box center [948, 59] width 573 height 118
click at [642, 27] on img at bounding box center [638, 33] width 21 height 33
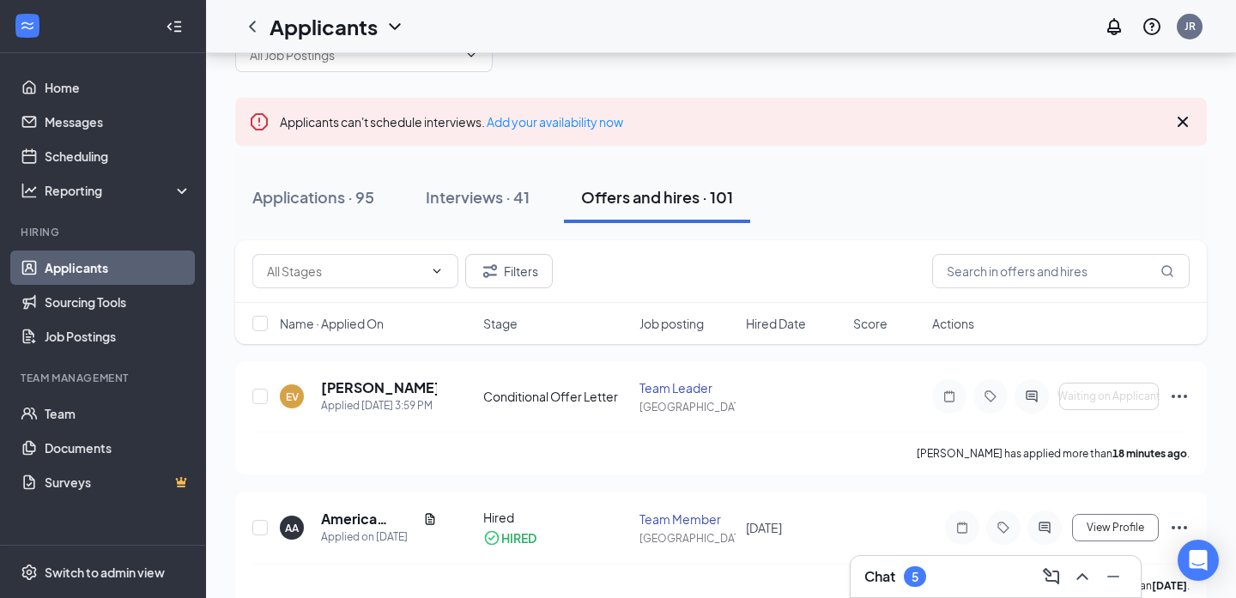
scroll to position [101, 0]
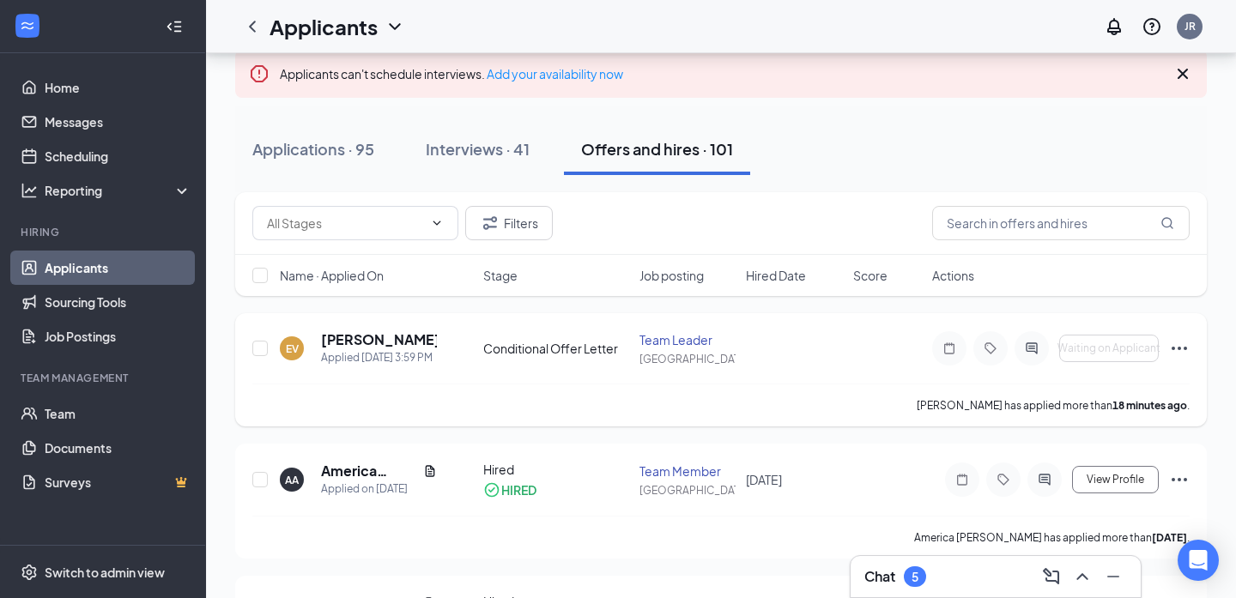
click at [1177, 351] on icon "Ellipses" at bounding box center [1179, 348] width 21 height 21
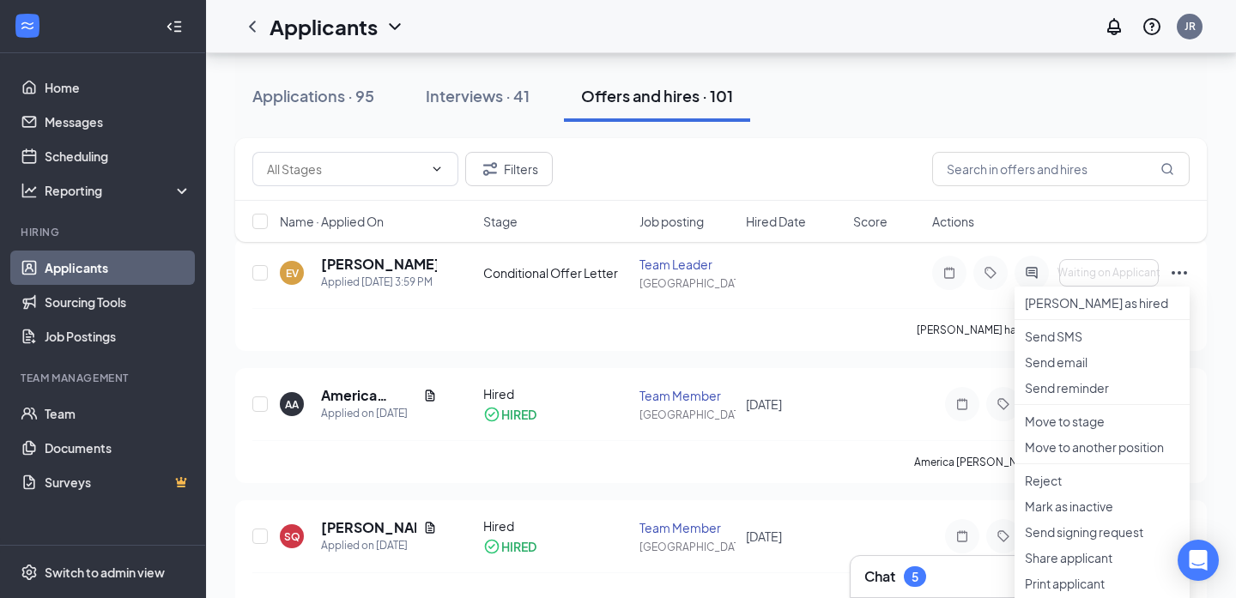
scroll to position [162, 0]
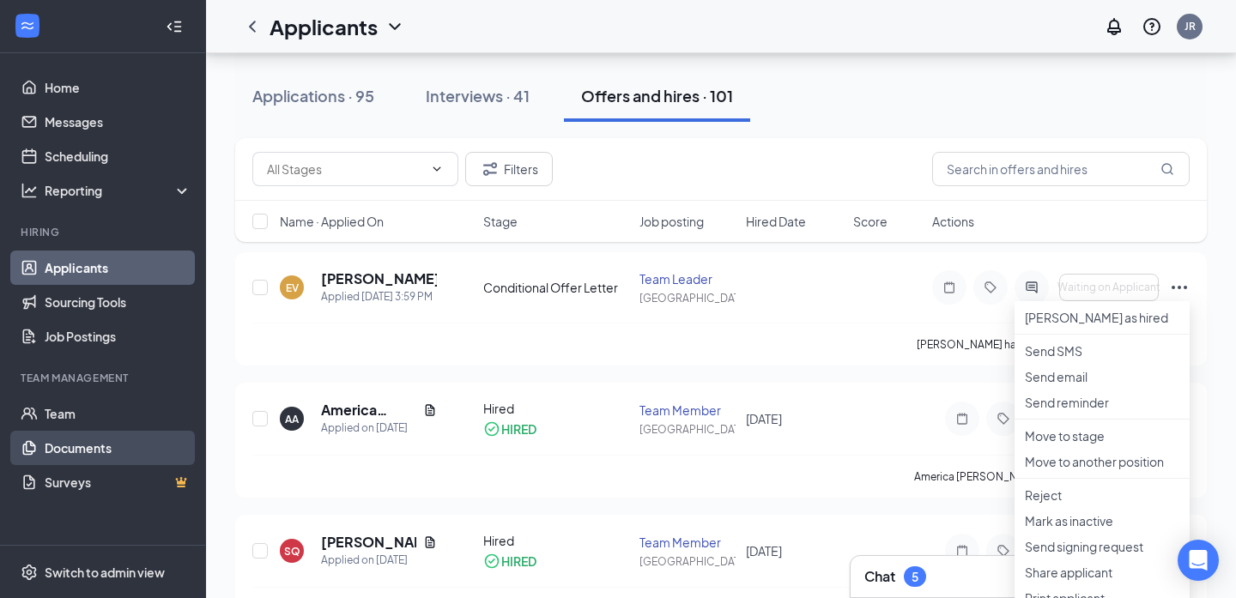
click at [98, 438] on link "Documents" at bounding box center [118, 448] width 147 height 34
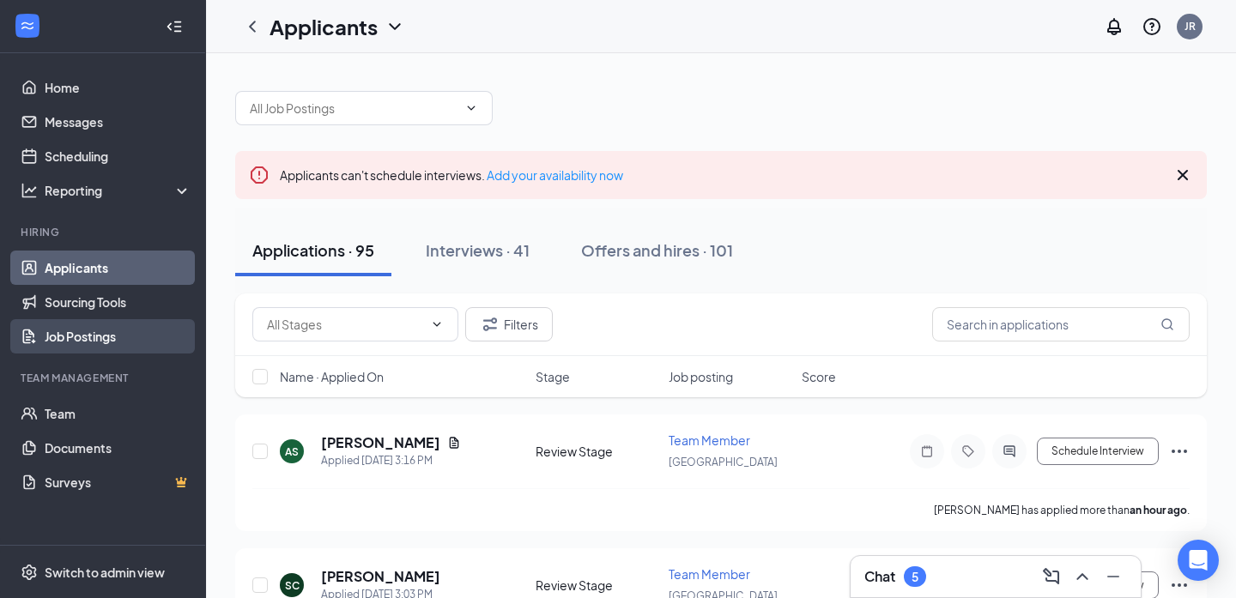
click at [108, 337] on link "Job Postings" at bounding box center [118, 336] width 147 height 34
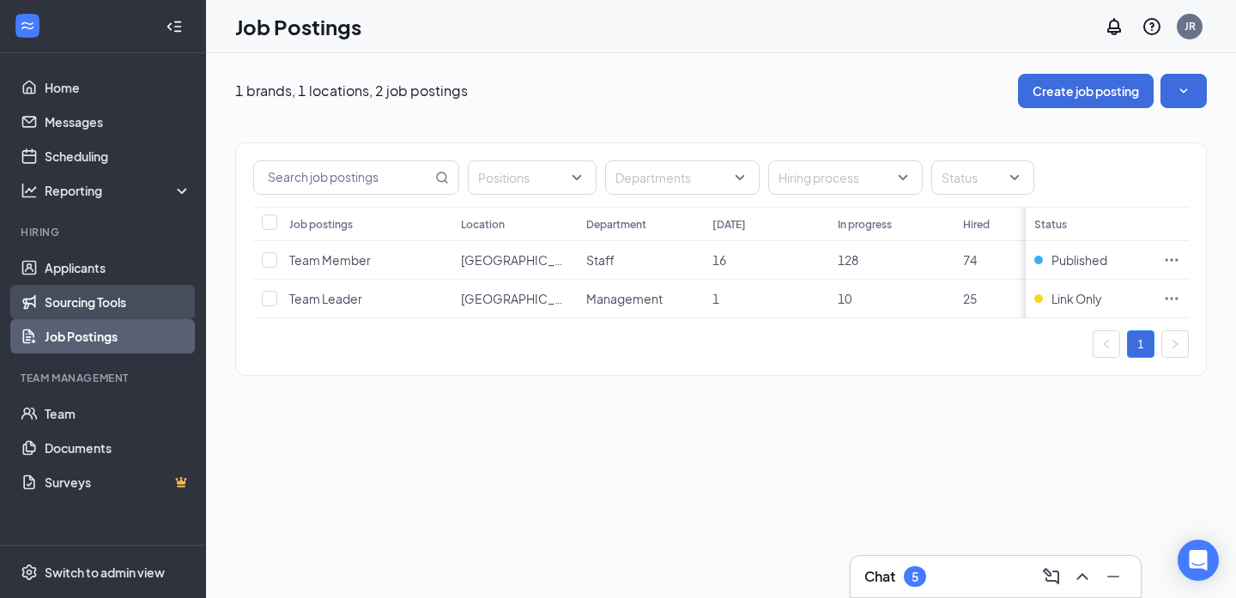
click at [142, 305] on link "Sourcing Tools" at bounding box center [118, 302] width 147 height 34
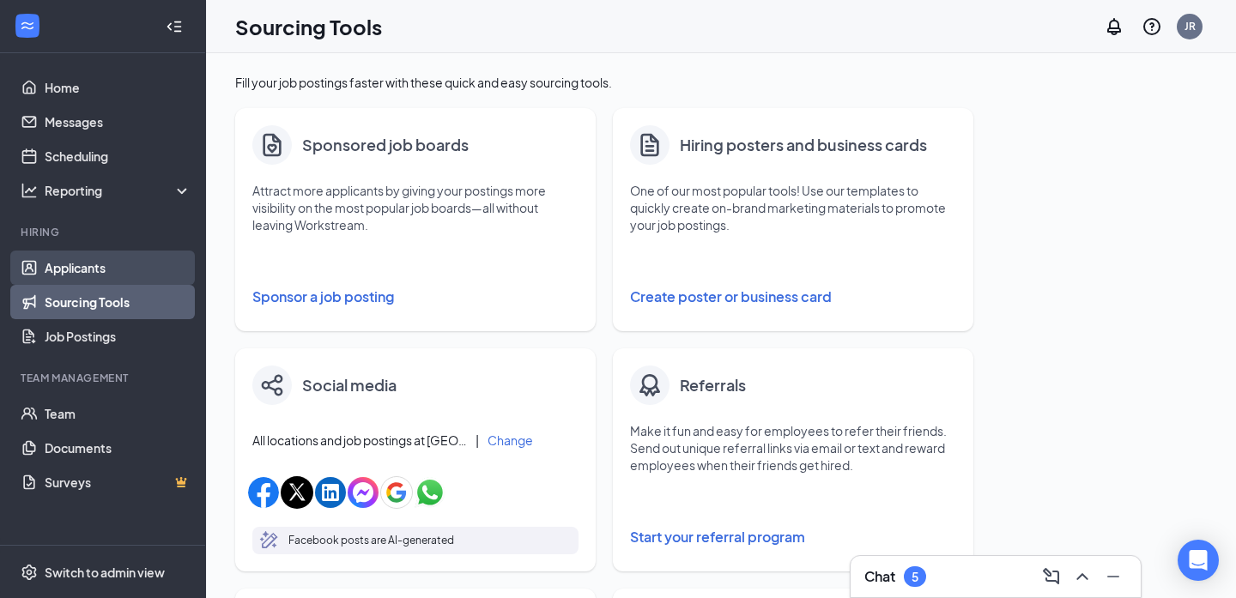
click at [121, 265] on link "Applicants" at bounding box center [118, 268] width 147 height 34
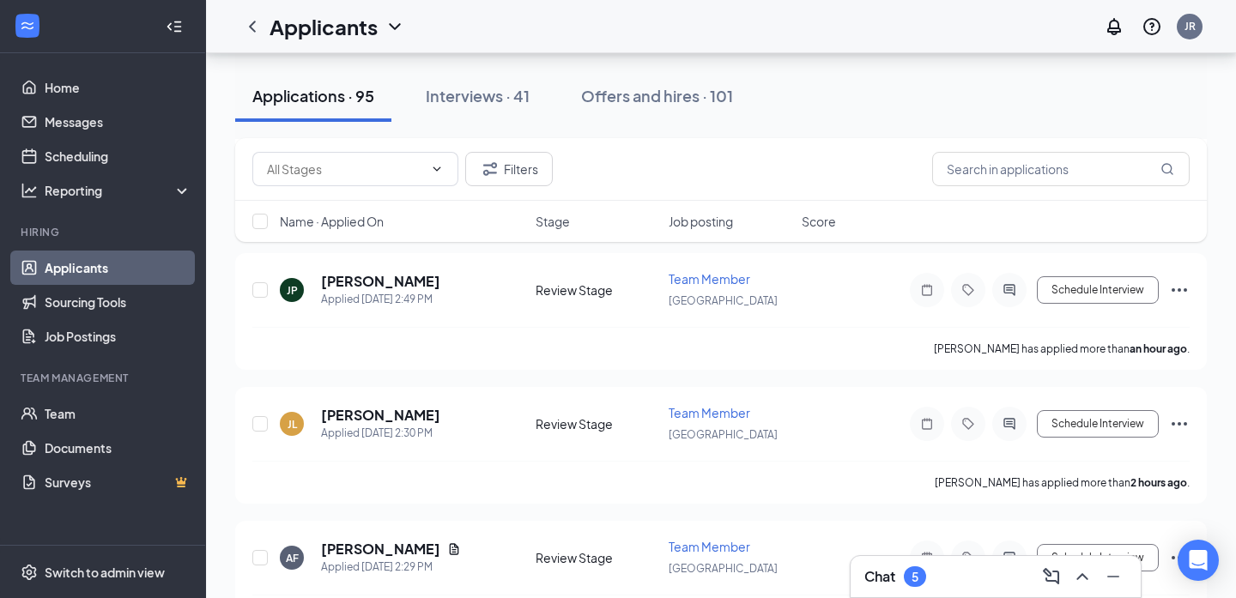
scroll to position [438, 0]
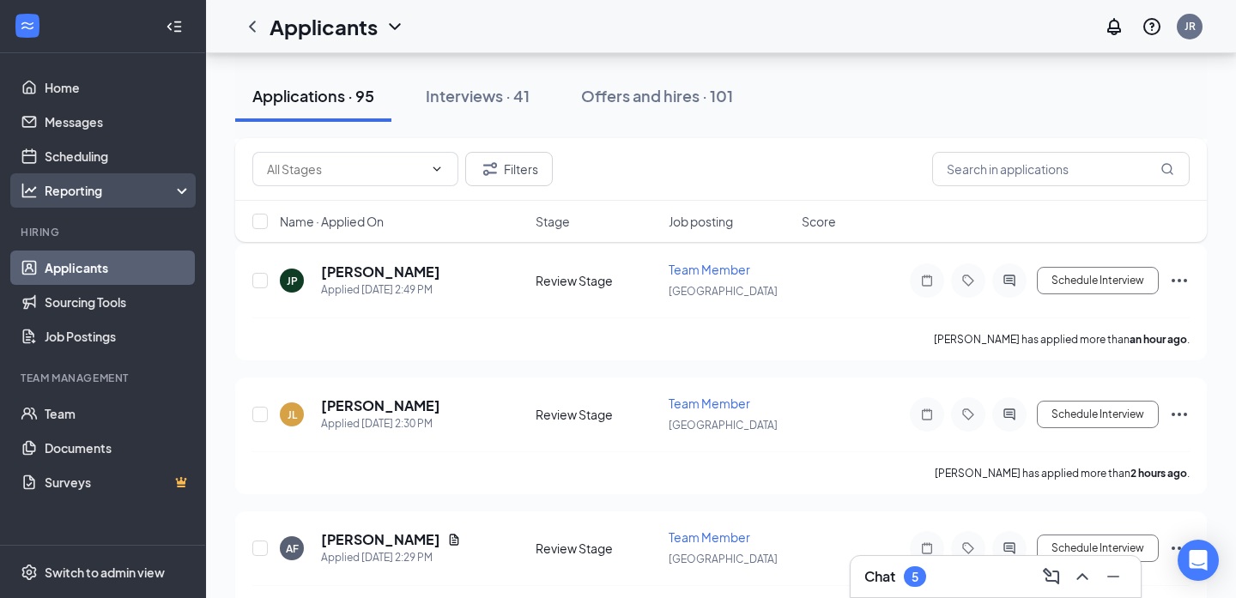
click at [83, 205] on div "Reporting" at bounding box center [103, 190] width 206 height 34
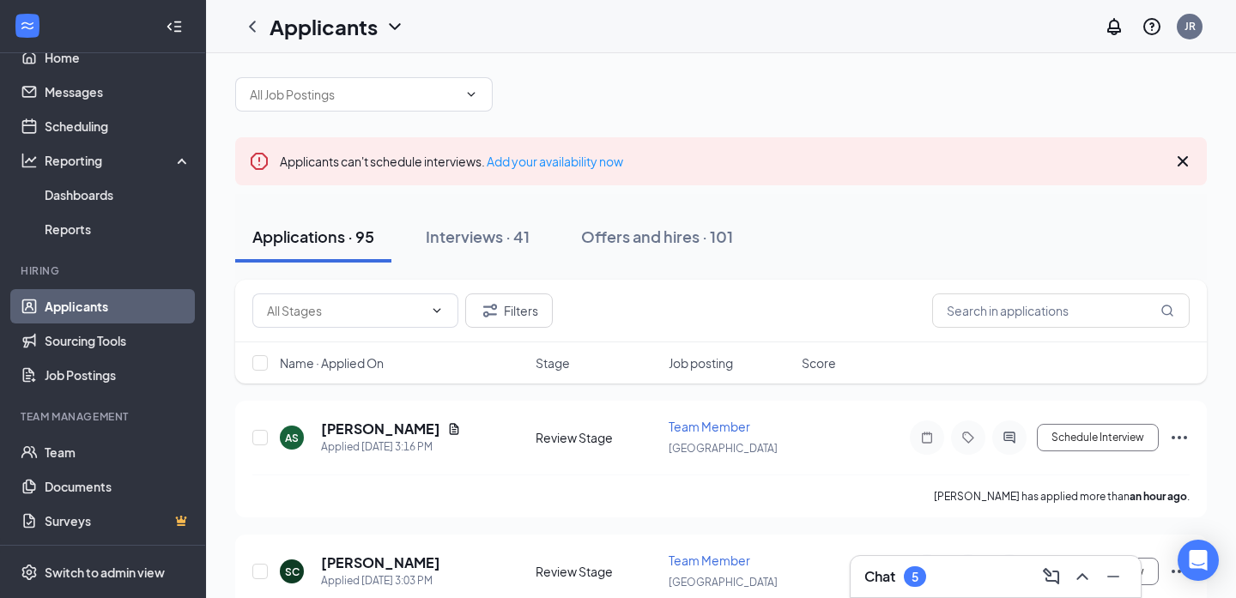
scroll to position [0, 0]
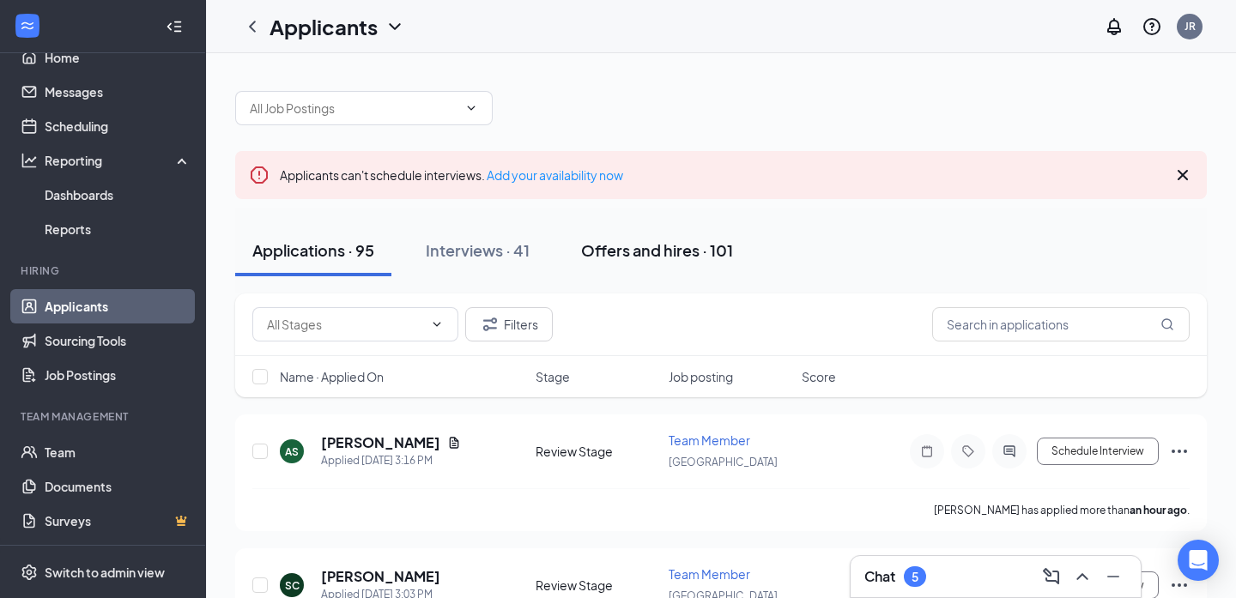
click at [596, 260] on div "Offers and hires · 101" at bounding box center [657, 249] width 152 height 21
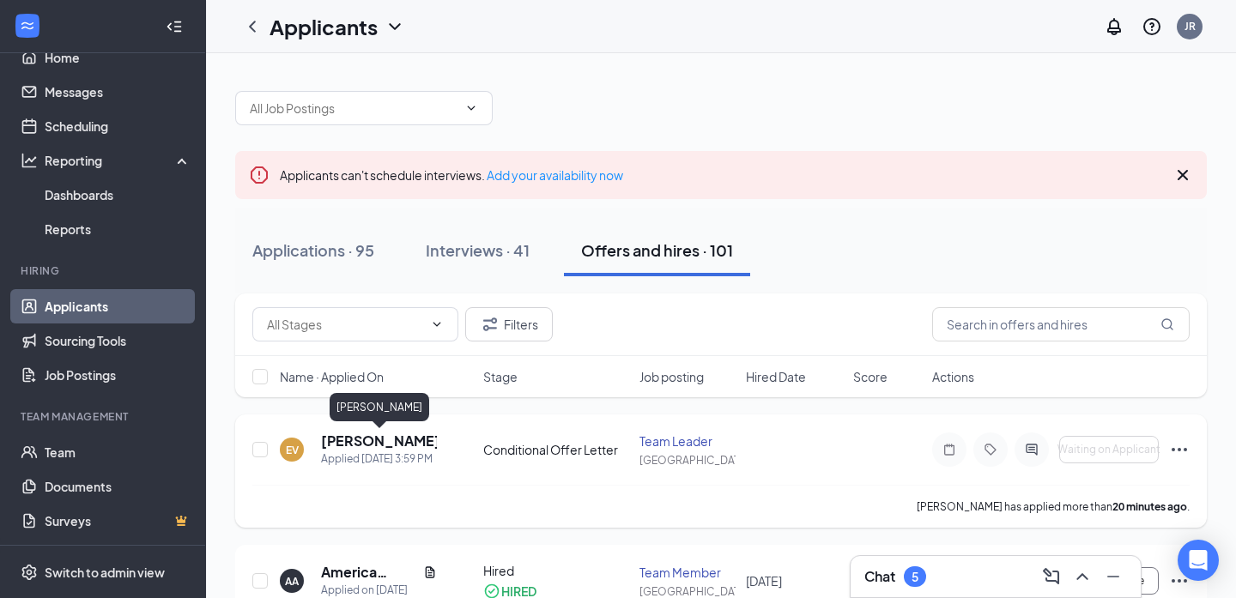
click at [392, 440] on h5 "[PERSON_NAME]" at bounding box center [379, 441] width 116 height 19
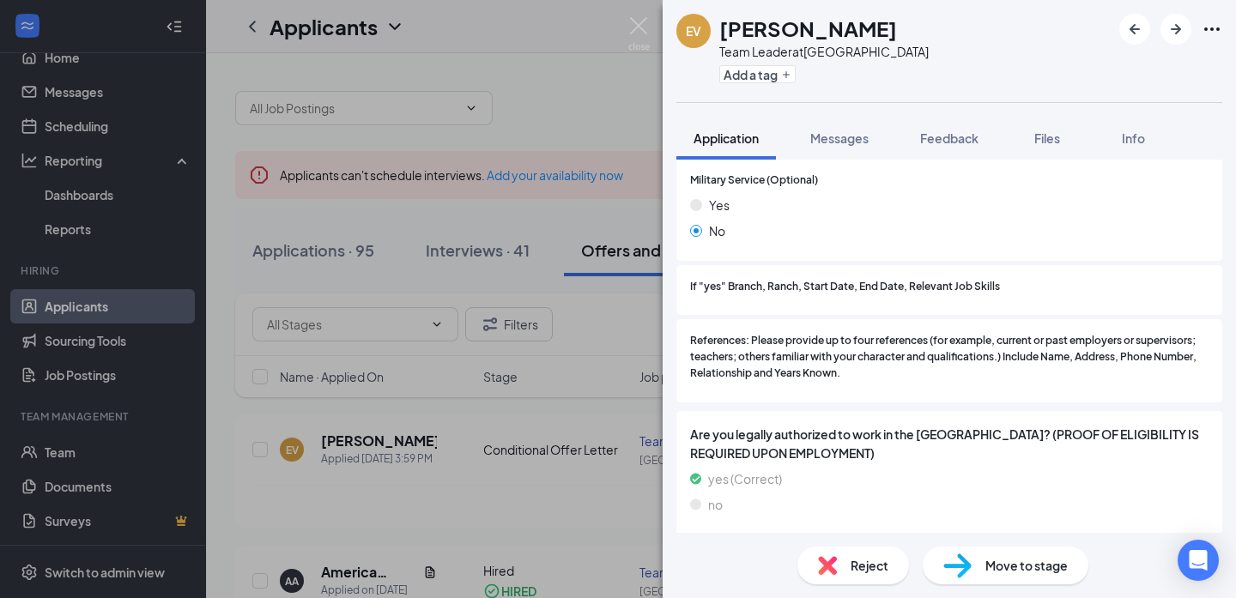
scroll to position [1928, 0]
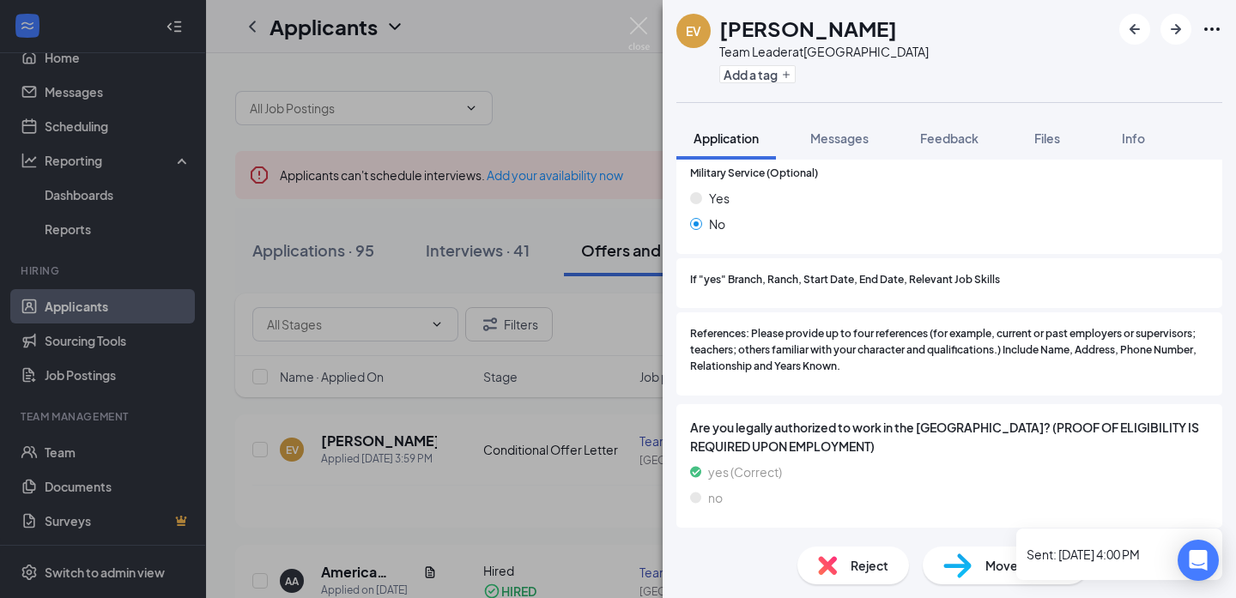
click at [1206, 539] on icon "ChevronDown" at bounding box center [1211, 549] width 21 height 21
click at [1118, 539] on icon "Clock" at bounding box center [1115, 549] width 21 height 21
click at [1082, 547] on div "Sent: Today 4:00 PM" at bounding box center [1118, 554] width 185 height 21
click at [822, 541] on div "Conditional Offer Letter" at bounding box center [771, 549] width 135 height 17
click at [753, 541] on div "Conditional Offer Letter" at bounding box center [771, 549] width 135 height 17
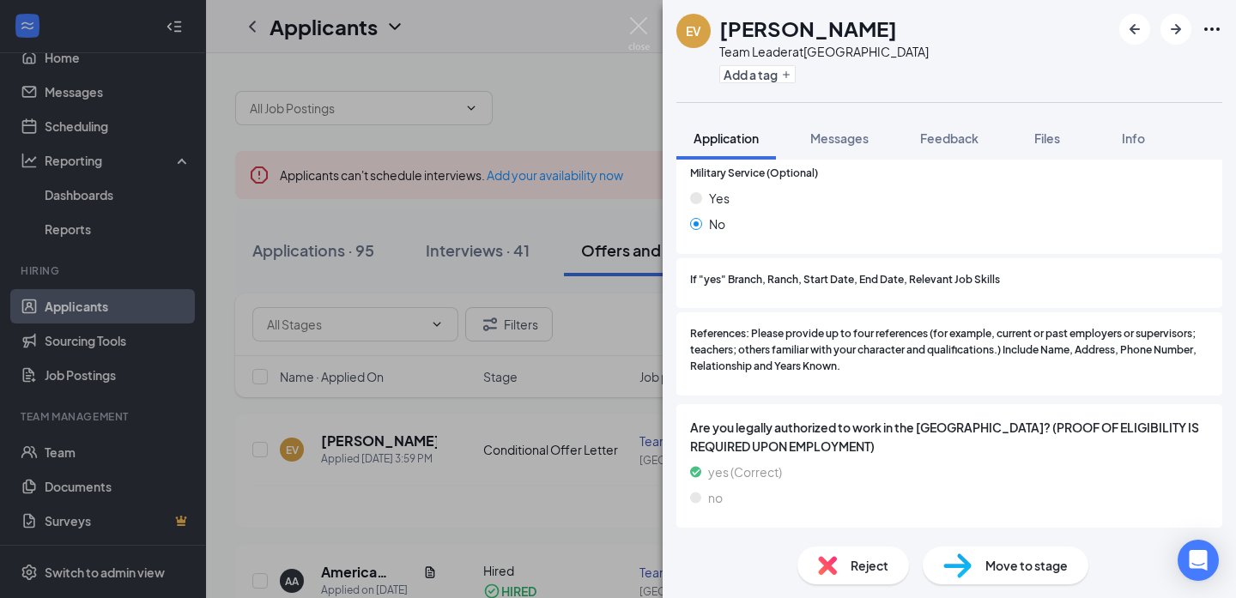
scroll to position [1920, 0]
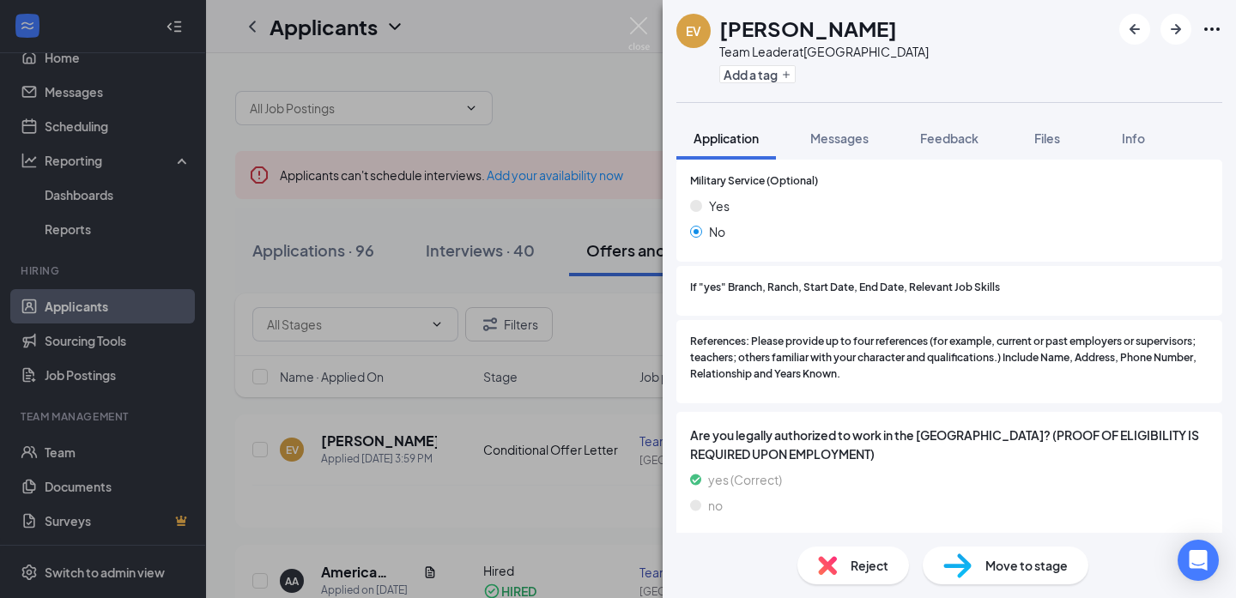
click at [1218, 33] on icon "Ellipses" at bounding box center [1211, 29] width 21 height 21
click at [638, 25] on img at bounding box center [638, 33] width 21 height 33
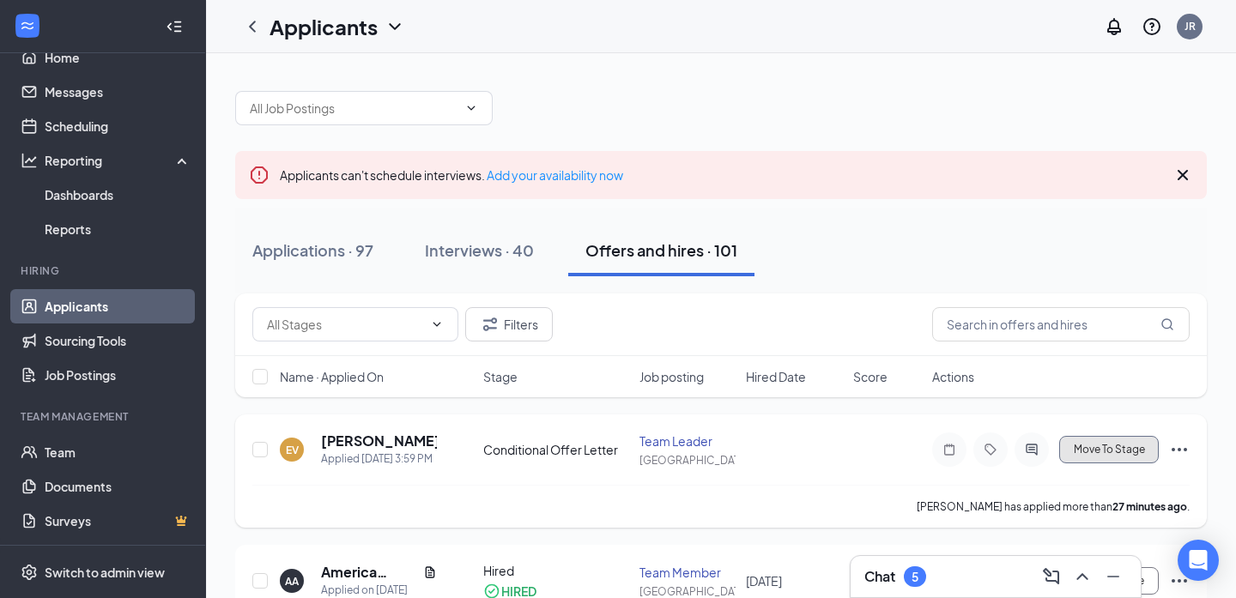
click at [1094, 451] on span "Move To Stage" at bounding box center [1109, 450] width 71 height 12
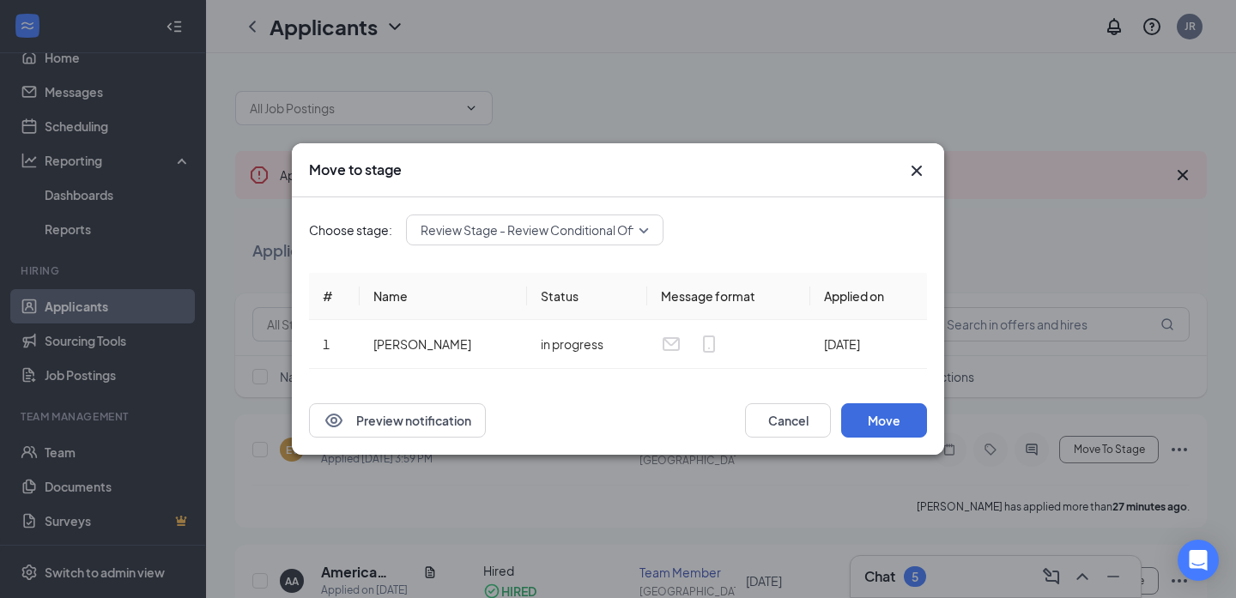
click at [650, 227] on div "Review Stage - Review Conditional Offer Letter (next stage)" at bounding box center [534, 230] width 257 height 31
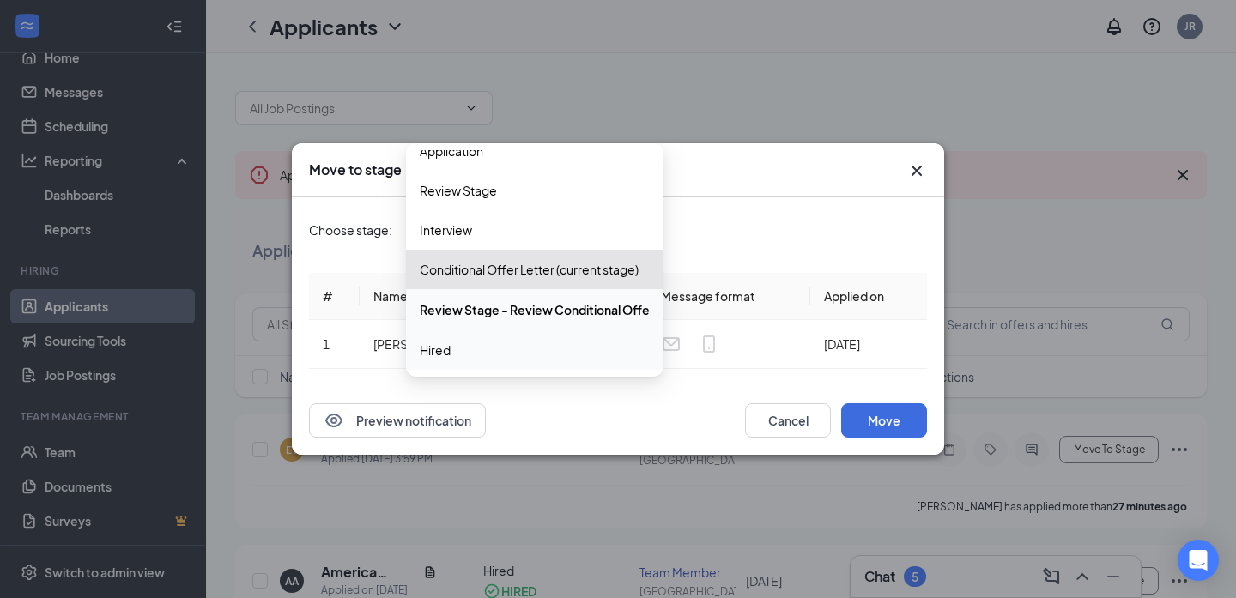
scroll to position [6, 0]
click at [516, 348] on span "Hired" at bounding box center [535, 350] width 230 height 19
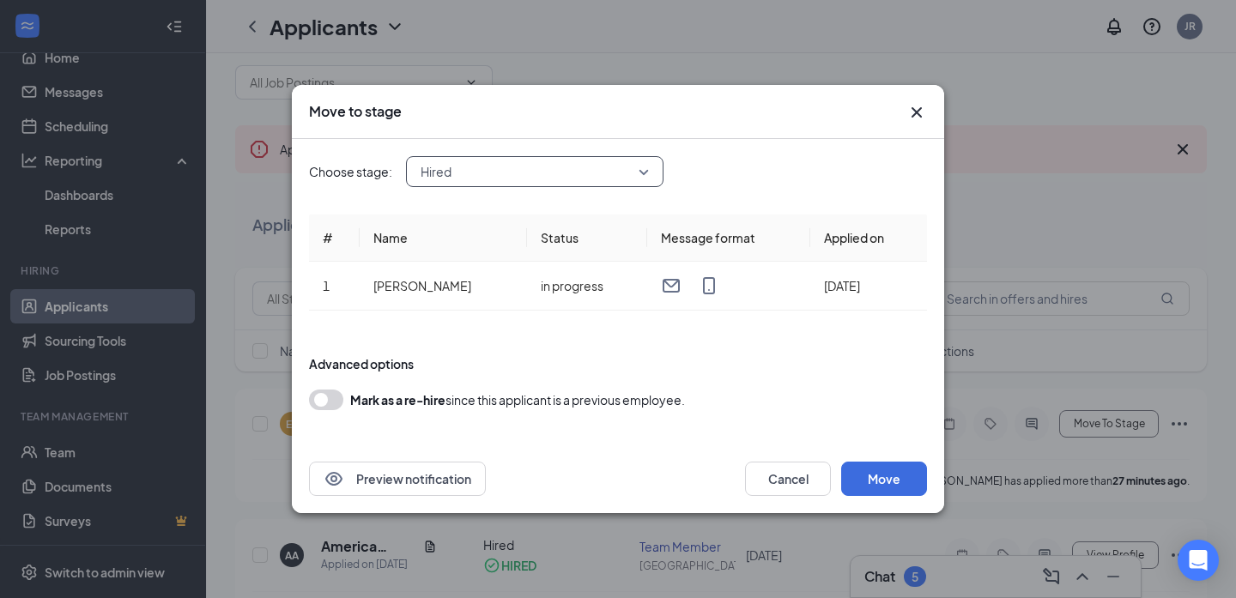
scroll to position [27, 0]
click at [879, 479] on button "Move" at bounding box center [884, 479] width 86 height 34
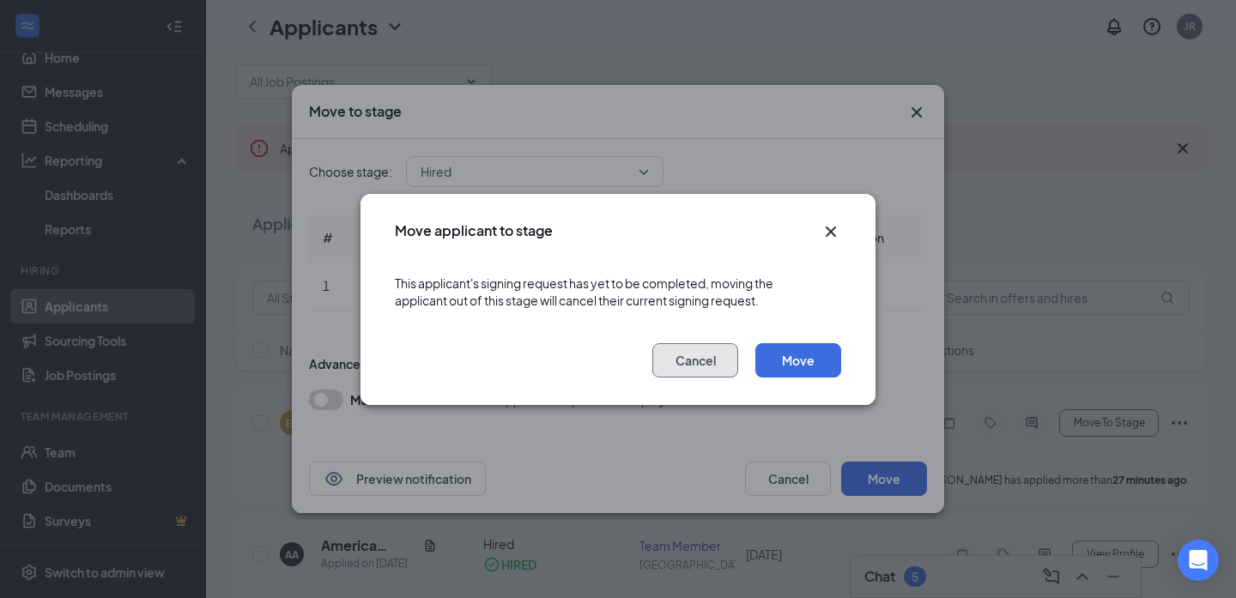
click at [705, 365] on button "Cancel" at bounding box center [695, 360] width 86 height 34
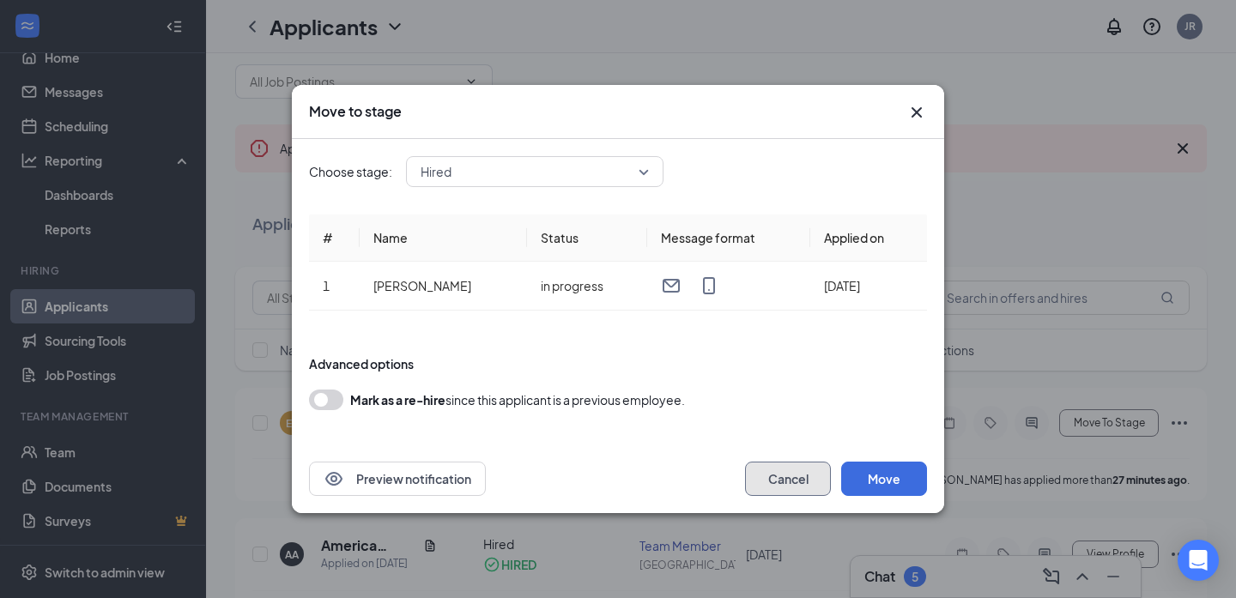
click at [777, 481] on button "Cancel" at bounding box center [788, 479] width 86 height 34
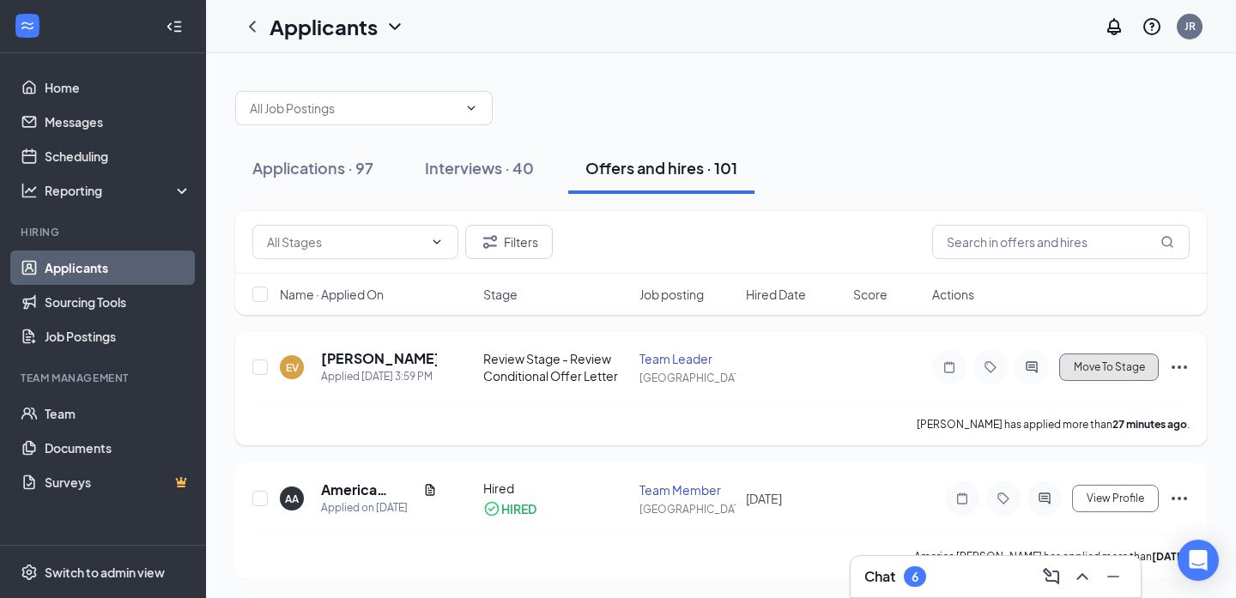
click at [1113, 365] on span "Move To Stage" at bounding box center [1109, 367] width 71 height 12
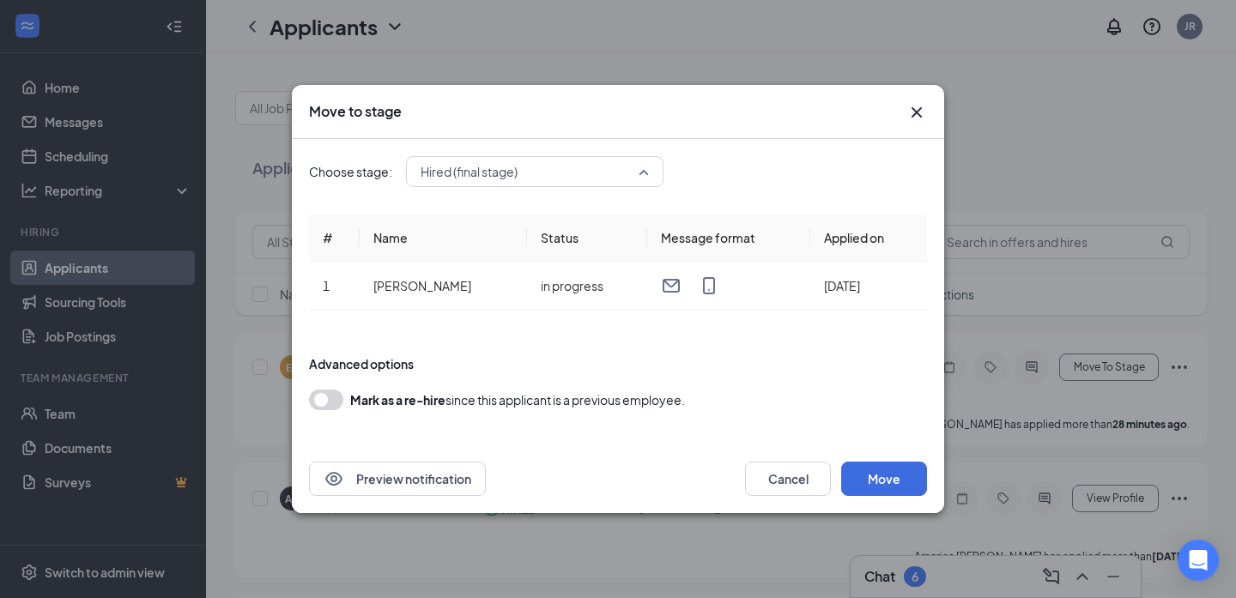
click at [592, 184] on span "Hired (final stage)" at bounding box center [526, 172] width 213 height 26
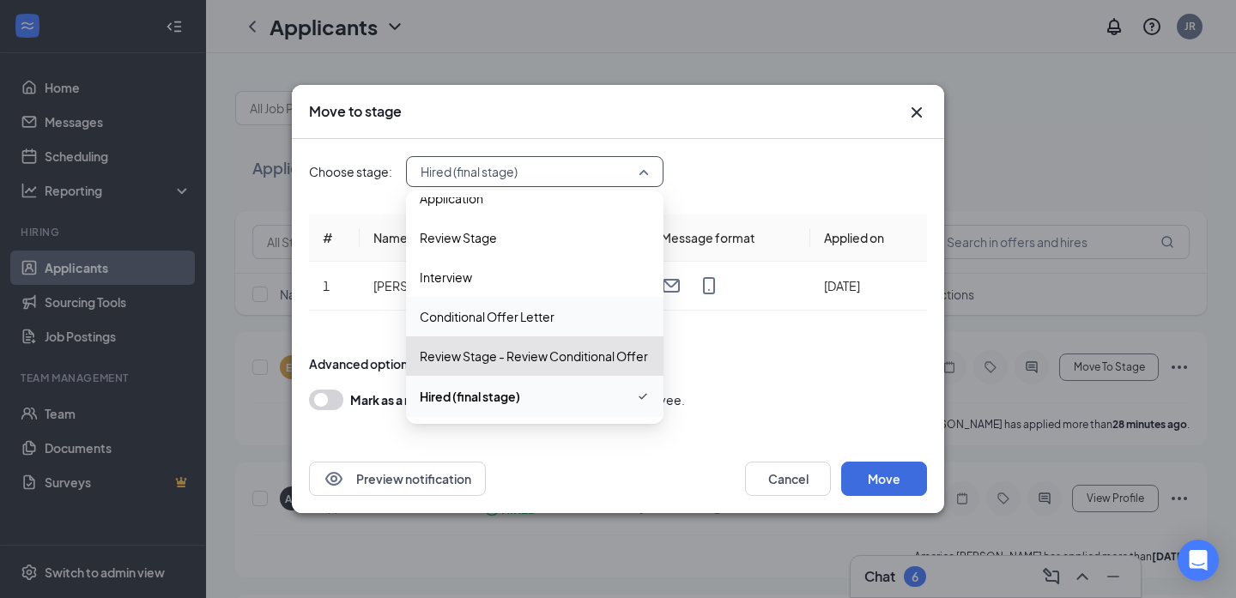
click at [559, 314] on span "Conditional Offer Letter" at bounding box center [535, 316] width 230 height 19
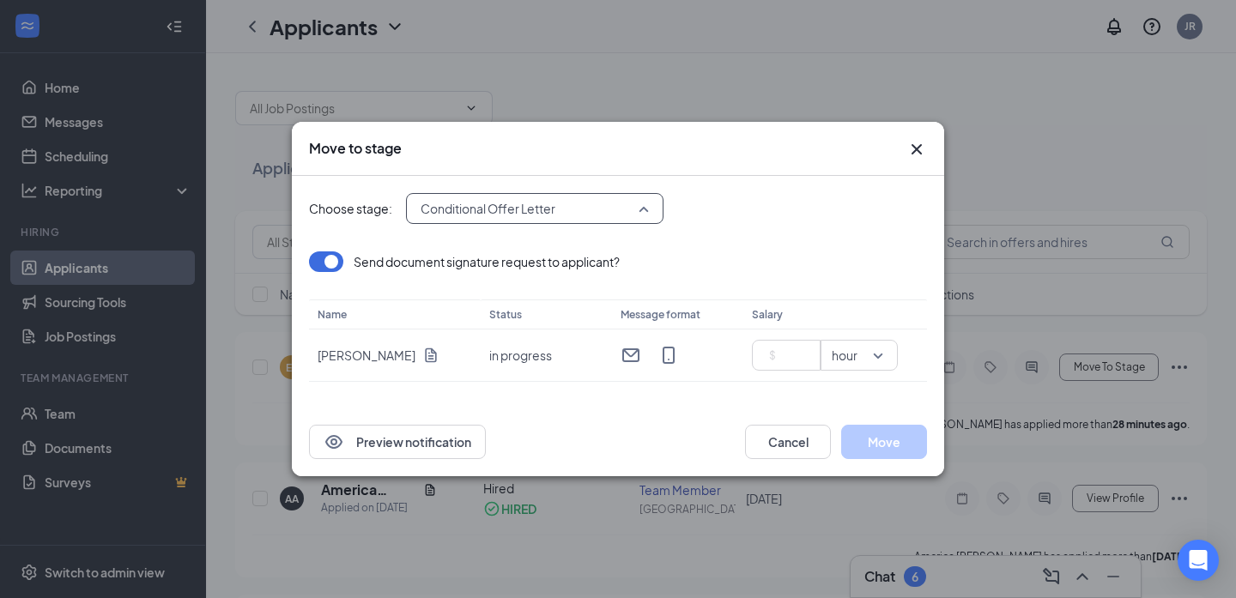
click at [626, 203] on span "Conditional Offer Letter" at bounding box center [526, 209] width 213 height 26
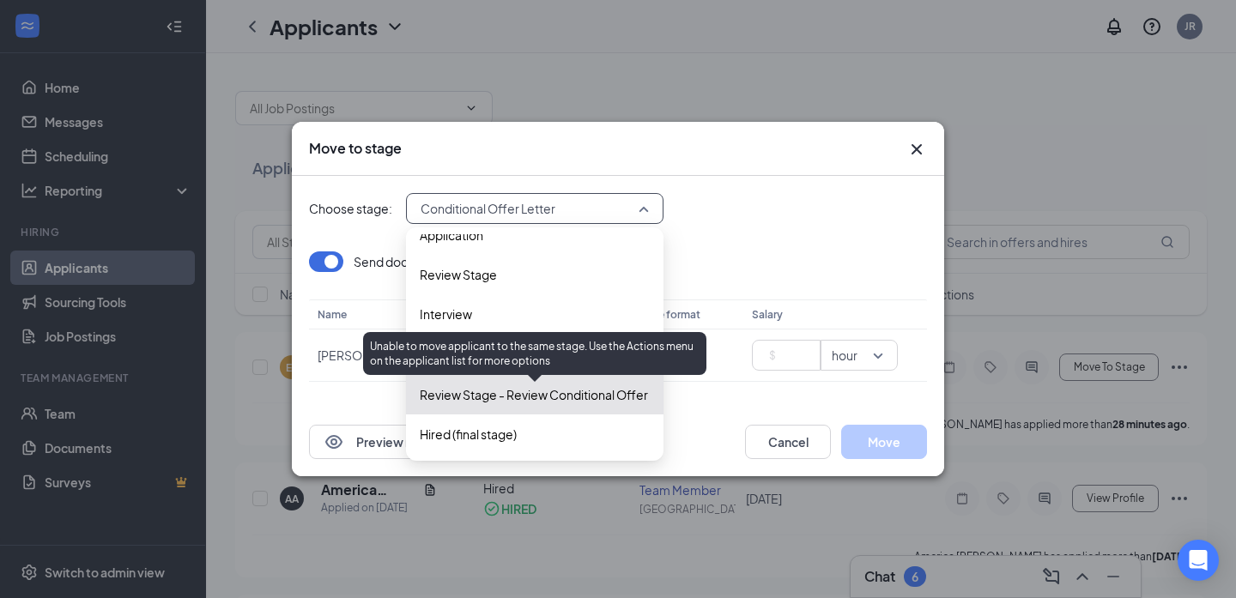
click at [540, 398] on span "Review Stage - Review Conditional Offer Letter (current stage)" at bounding box center [594, 394] width 348 height 19
click at [525, 398] on span "Review Stage - Review Conditional Offer Letter (current stage)" at bounding box center [594, 394] width 348 height 19
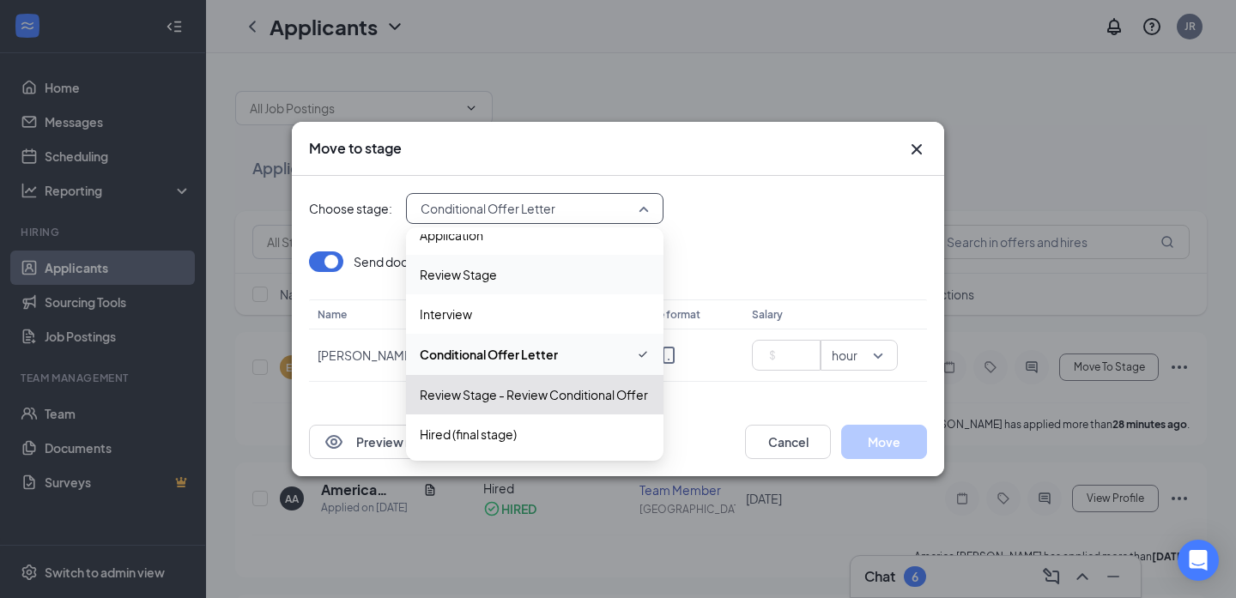
click at [716, 208] on div "Choose stage: Conditional Offer Letter 3275799 3275801 3275803 Application Revi…" at bounding box center [618, 208] width 618 height 31
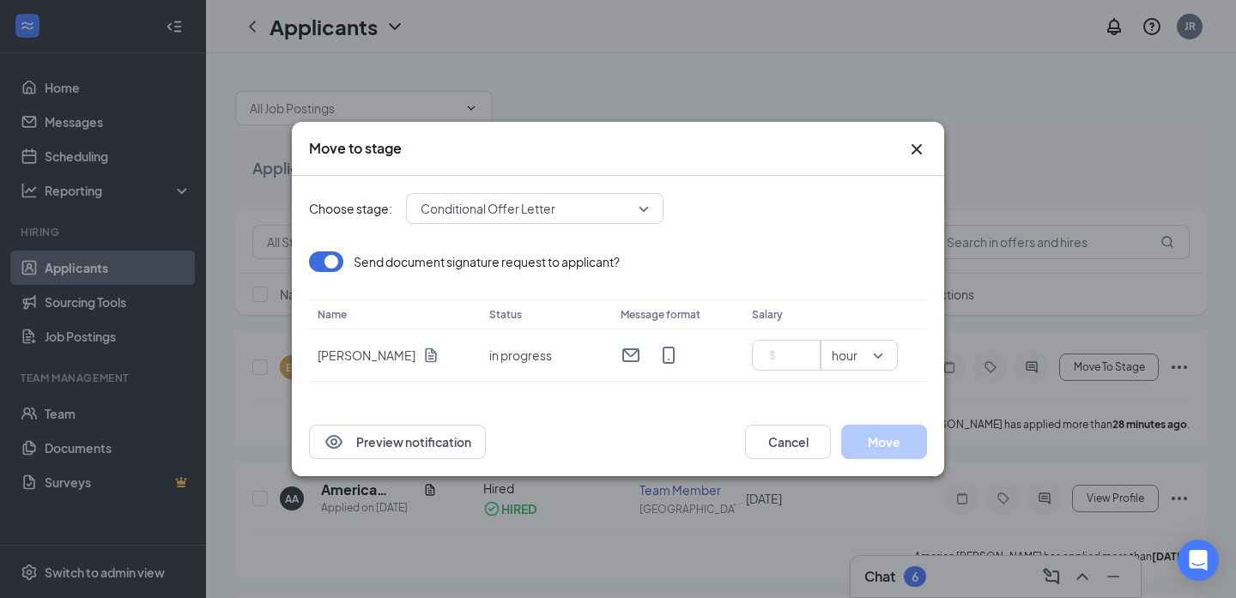
click at [916, 149] on icon "Cross" at bounding box center [916, 149] width 10 height 10
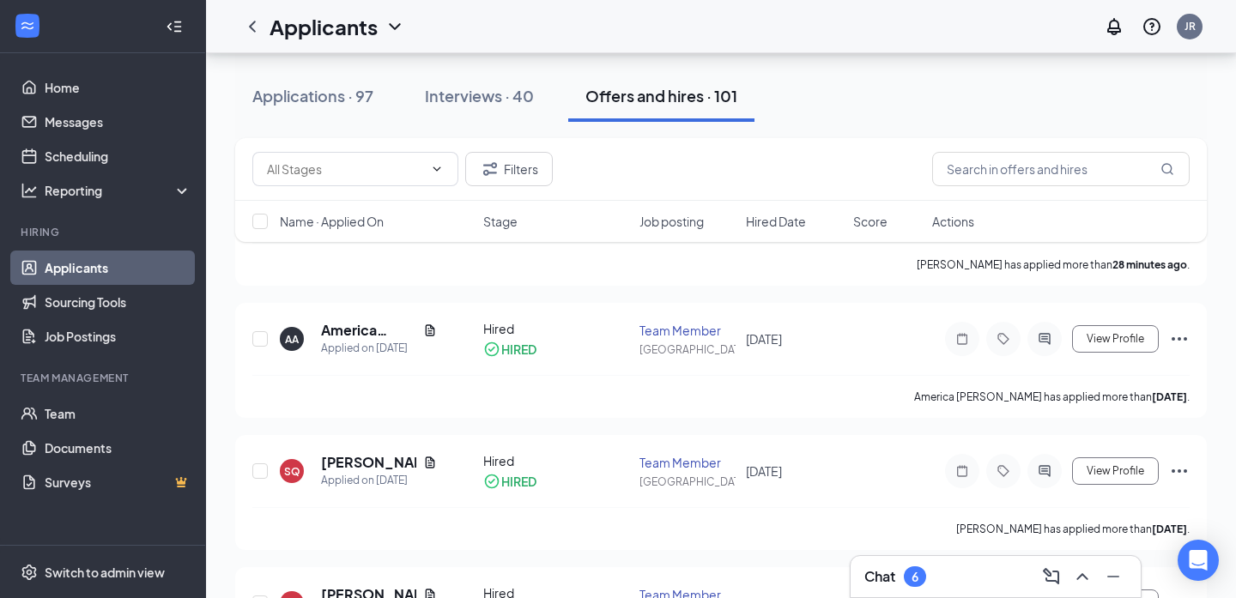
scroll to position [0, 0]
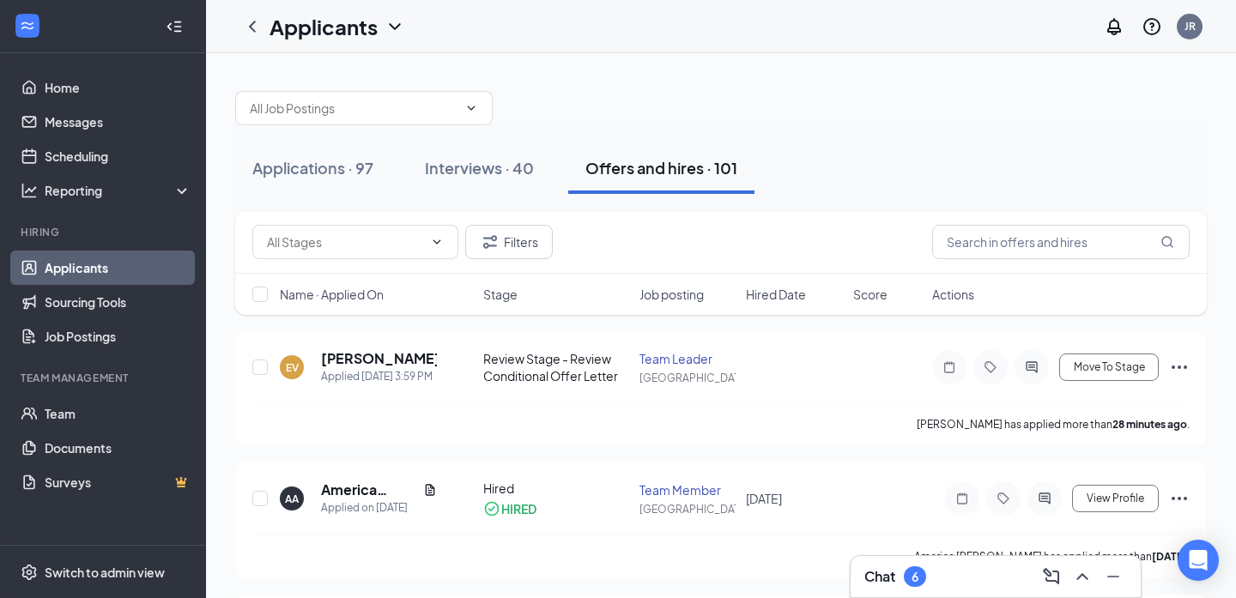
click at [672, 291] on span "Job posting" at bounding box center [671, 294] width 64 height 17
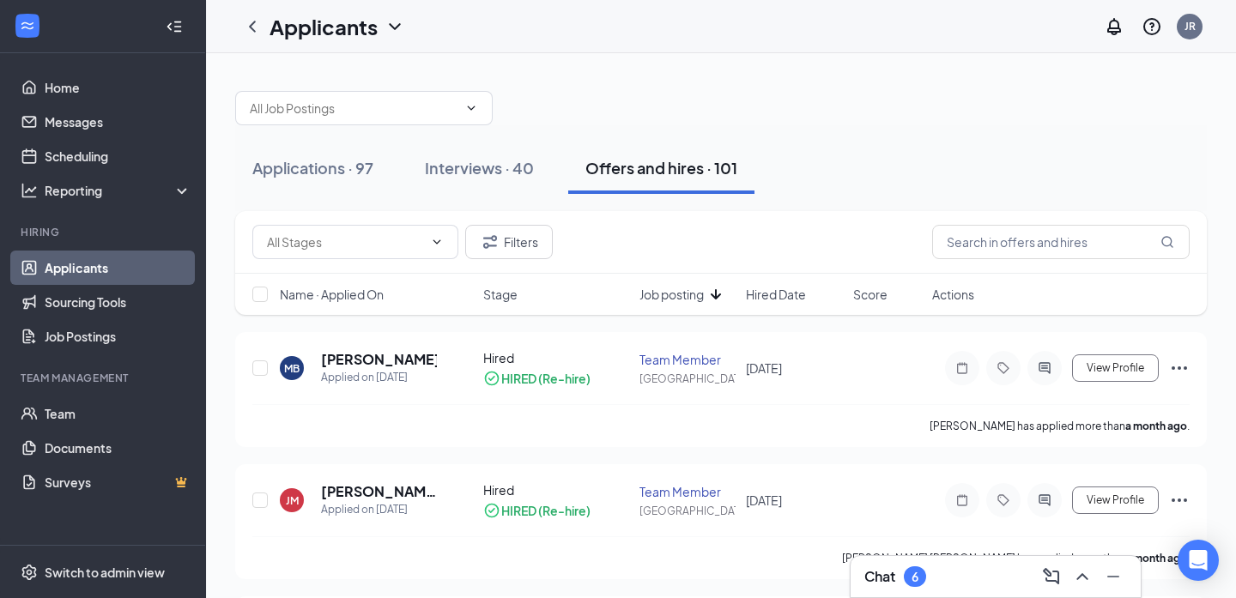
click at [888, 297] on div "Score" at bounding box center [887, 294] width 69 height 17
click at [656, 294] on span "Job posting" at bounding box center [671, 294] width 64 height 17
click at [788, 303] on div "Name · Applied On Stage Job posting Hired Date Score Actions" at bounding box center [720, 294] width 971 height 41
click at [874, 295] on span "Score" at bounding box center [870, 294] width 34 height 17
click at [776, 286] on span "Hired Date" at bounding box center [776, 294] width 60 height 17
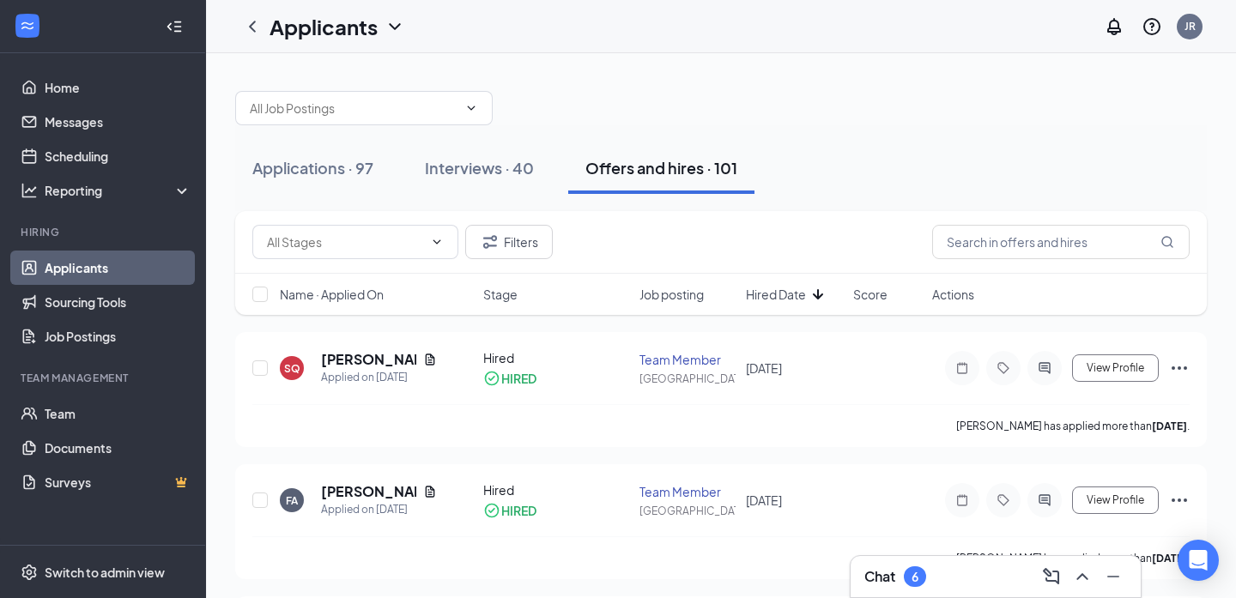
click at [936, 299] on span "Actions" at bounding box center [953, 294] width 42 height 17
click at [510, 299] on span "Stage" at bounding box center [500, 294] width 34 height 17
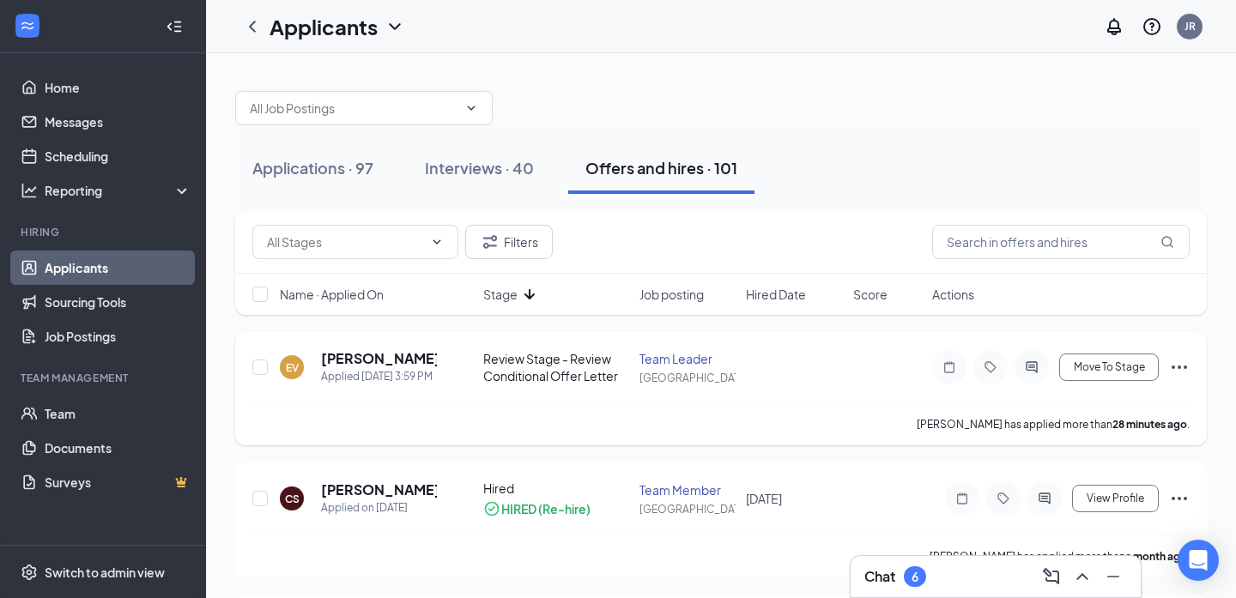
click at [1182, 370] on icon "Ellipses" at bounding box center [1179, 367] width 21 height 21
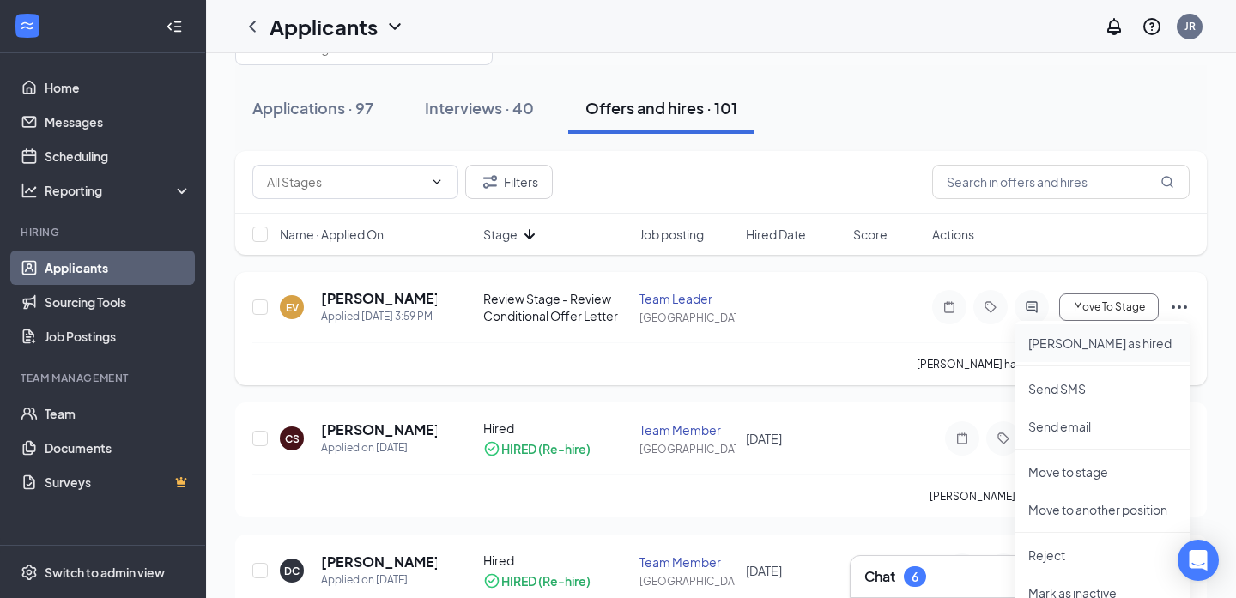
scroll to position [39, 0]
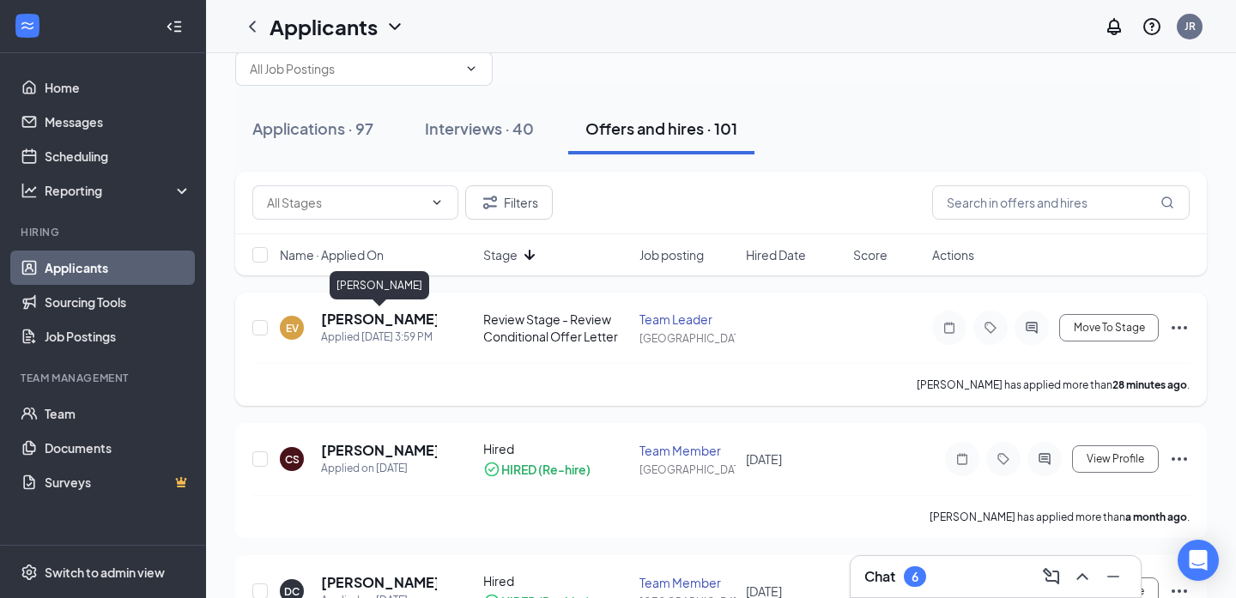
click at [353, 314] on h5 "[PERSON_NAME]" at bounding box center [379, 319] width 116 height 19
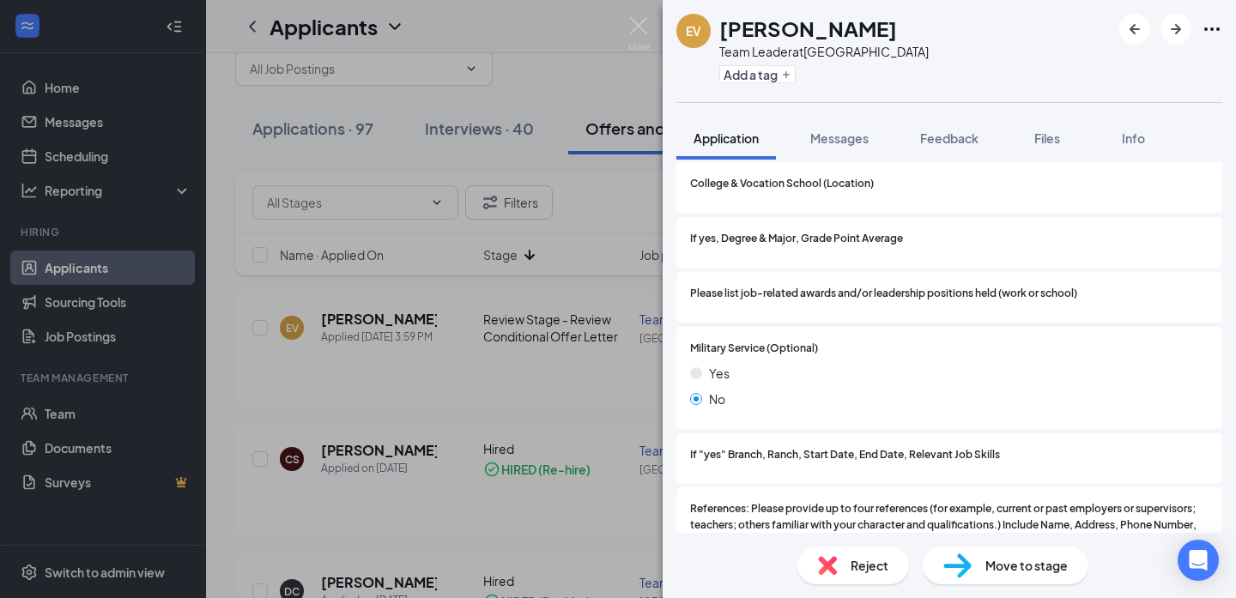
scroll to position [1928, 0]
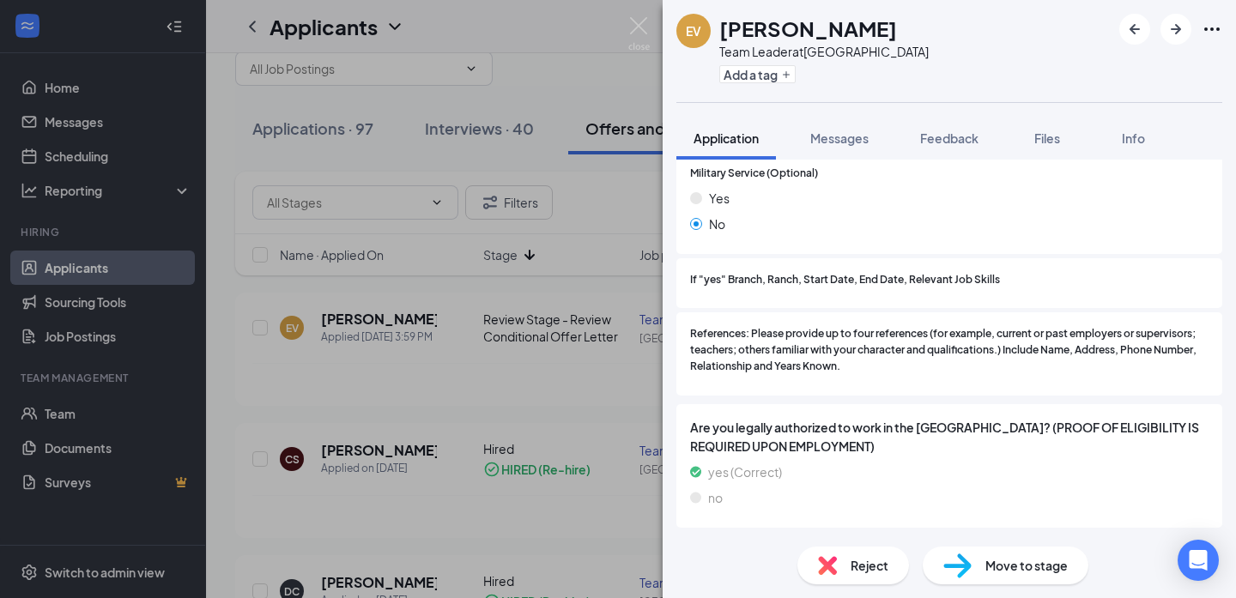
click at [876, 532] on div "Conditional Offer Letter Version 1 of 1" at bounding box center [949, 549] width 546 height 34
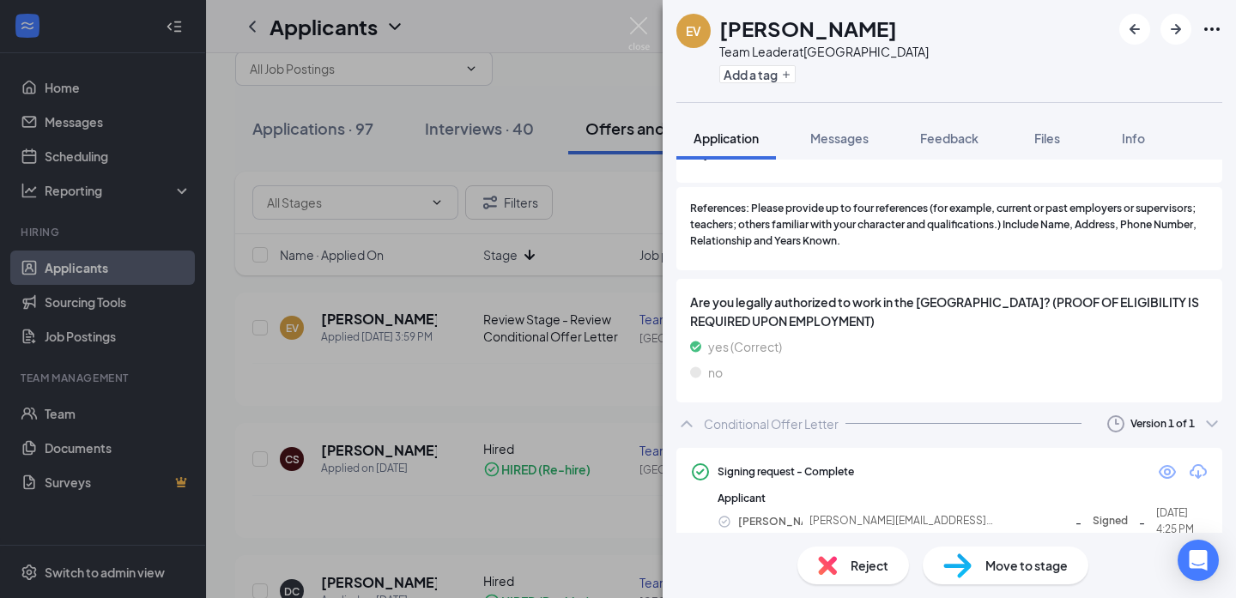
scroll to position [2072, 0]
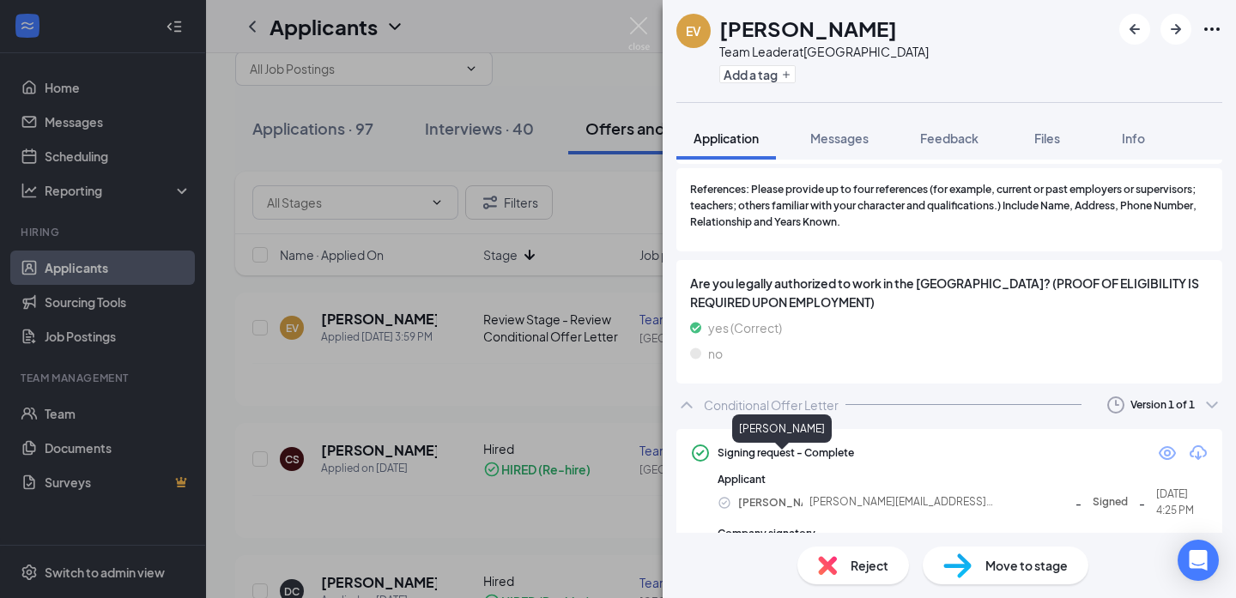
click at [794, 493] on span "[PERSON_NAME]" at bounding box center [770, 502] width 64 height 18
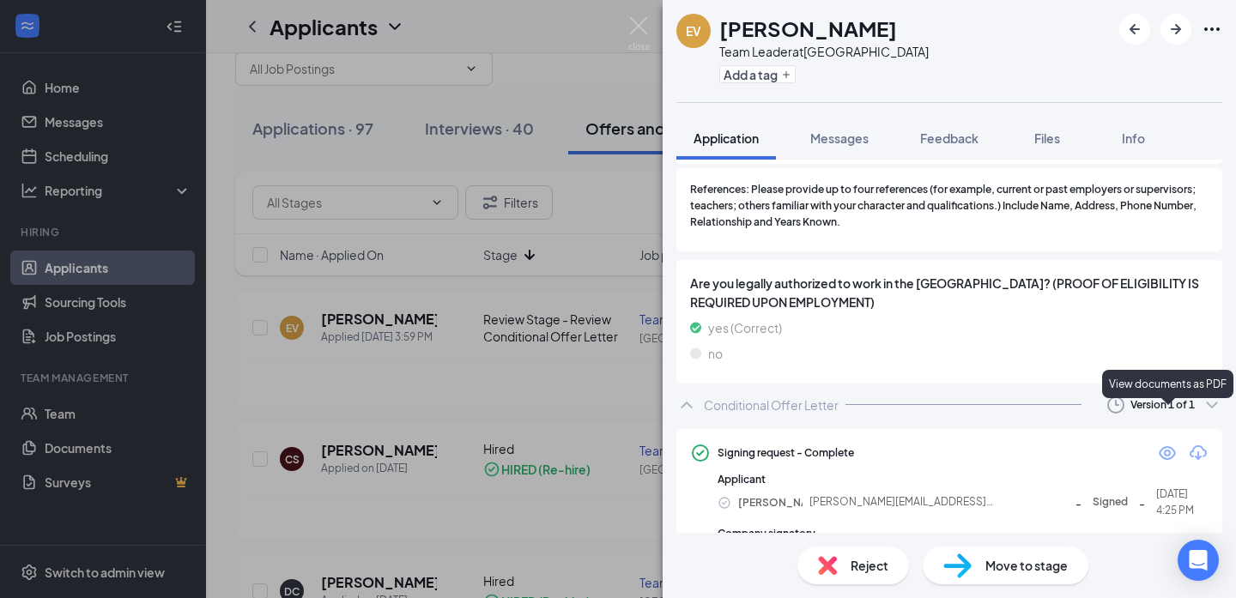
click at [1166, 446] on icon "Eye" at bounding box center [1166, 453] width 17 height 14
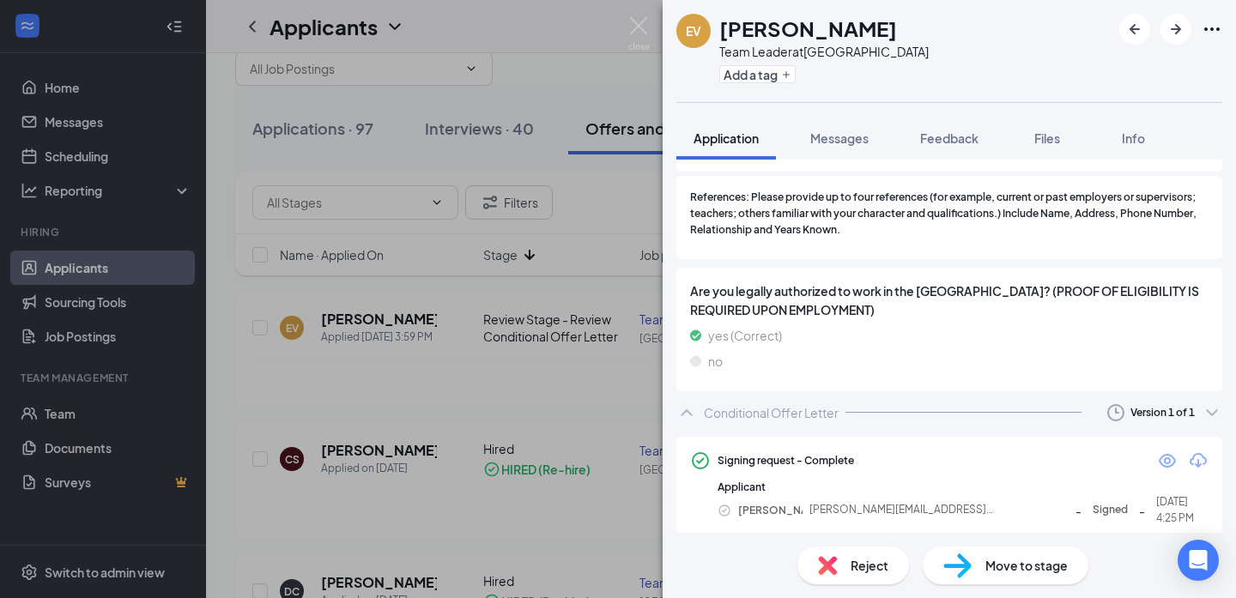
click at [961, 570] on img at bounding box center [957, 565] width 28 height 25
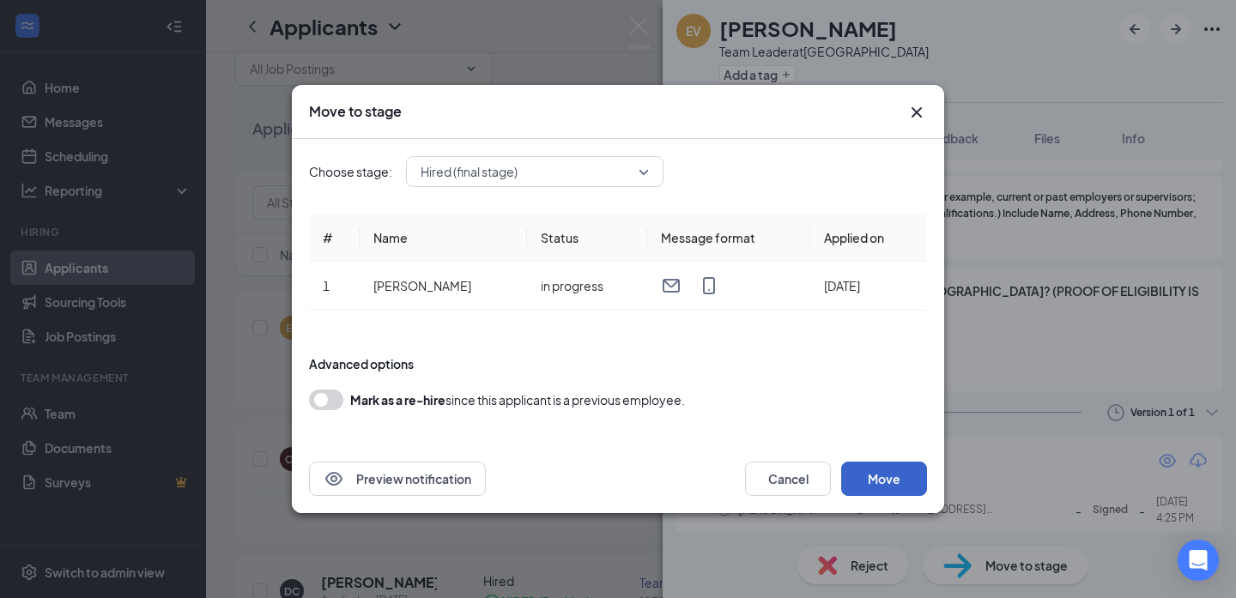
click at [874, 481] on button "Move" at bounding box center [884, 479] width 86 height 34
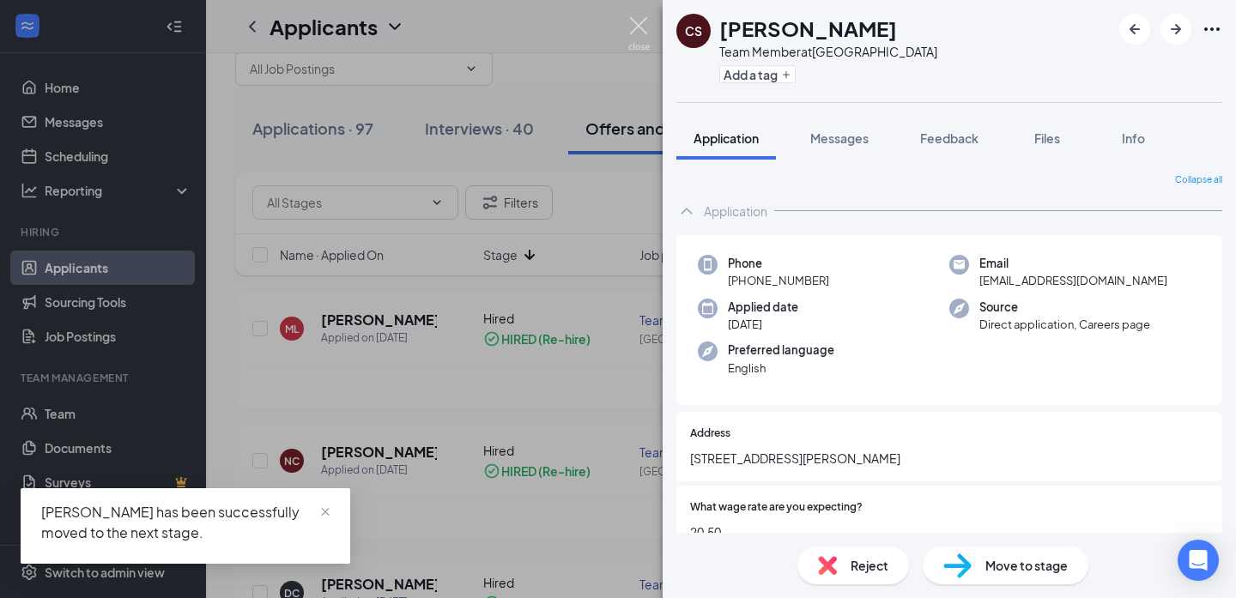
click at [628, 27] on img at bounding box center [638, 33] width 21 height 33
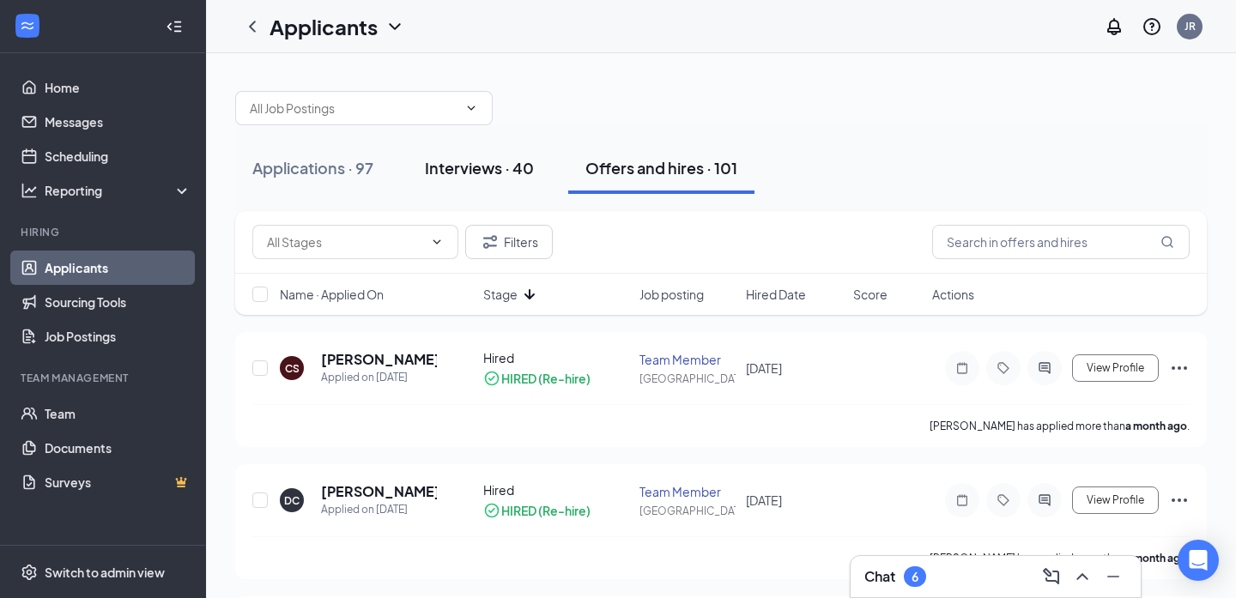
click at [476, 159] on div "Interviews · 40" at bounding box center [479, 167] width 109 height 21
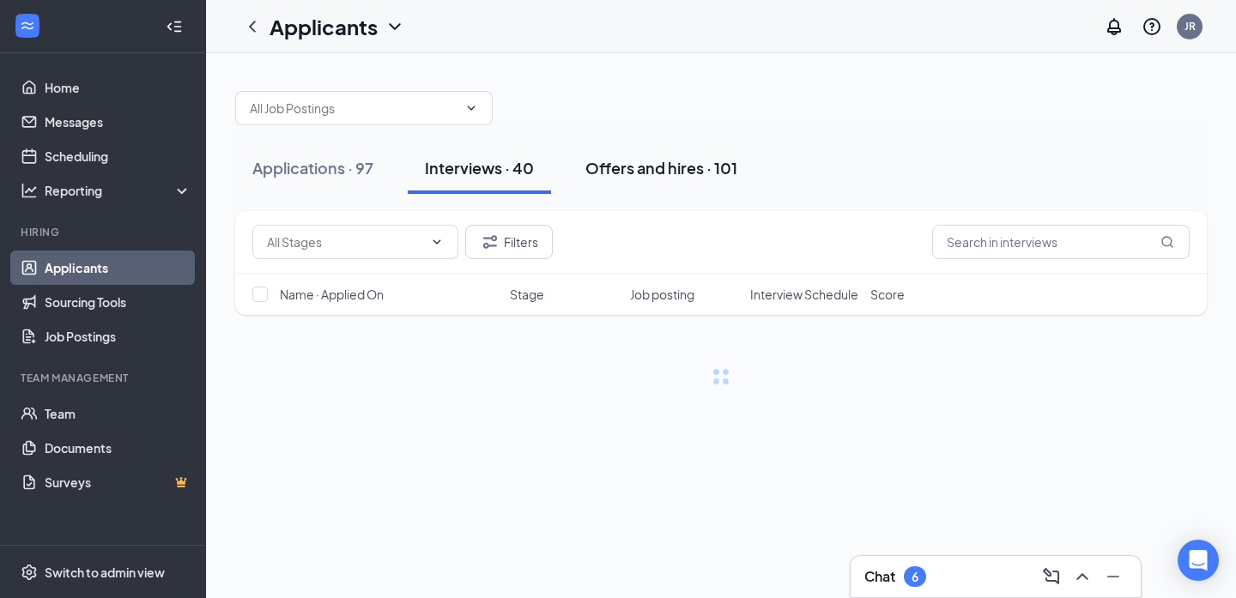
click at [644, 169] on div "Offers and hires · 101" at bounding box center [661, 167] width 152 height 21
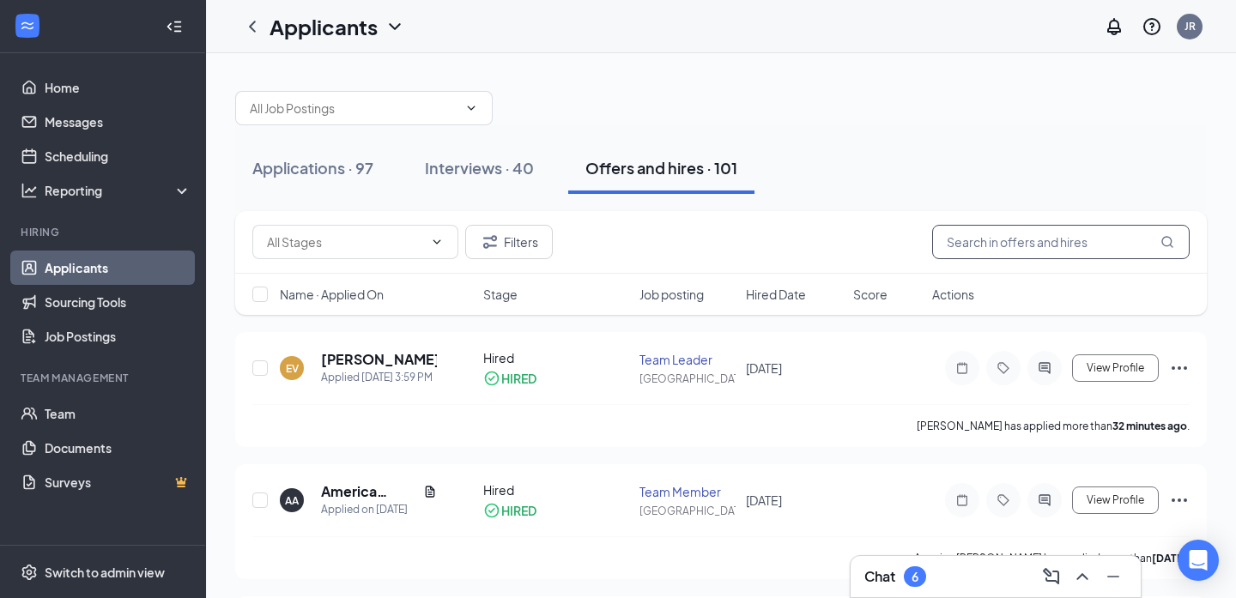
click at [1043, 239] on input "text" at bounding box center [1060, 242] width 257 height 34
type input "ericka"
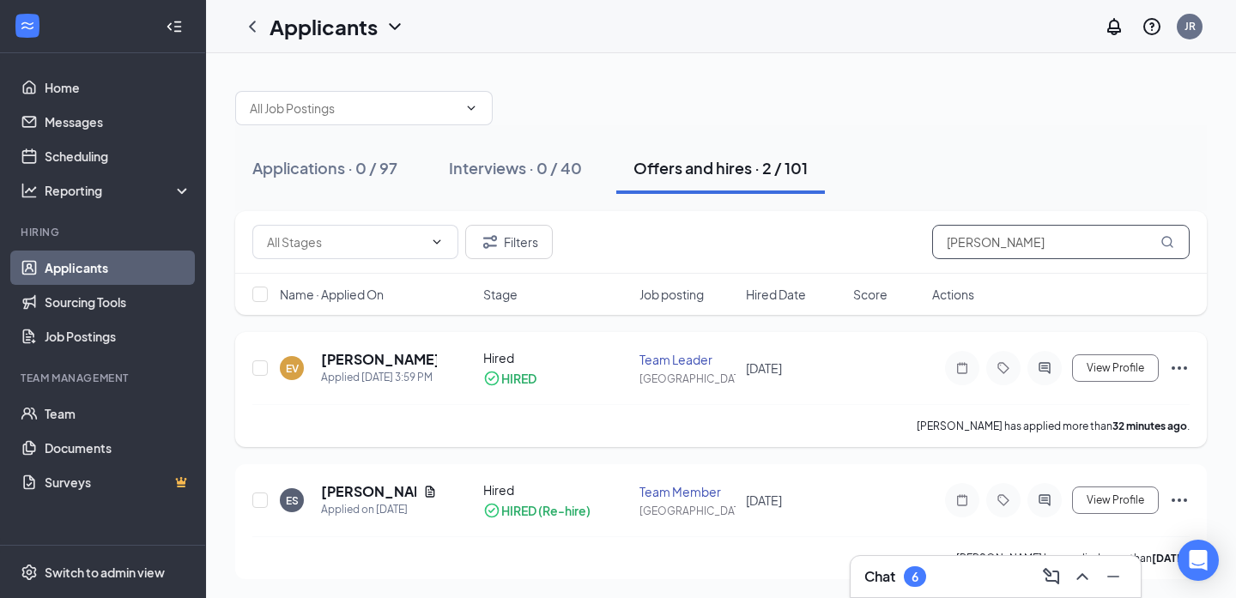
scroll to position [2, 0]
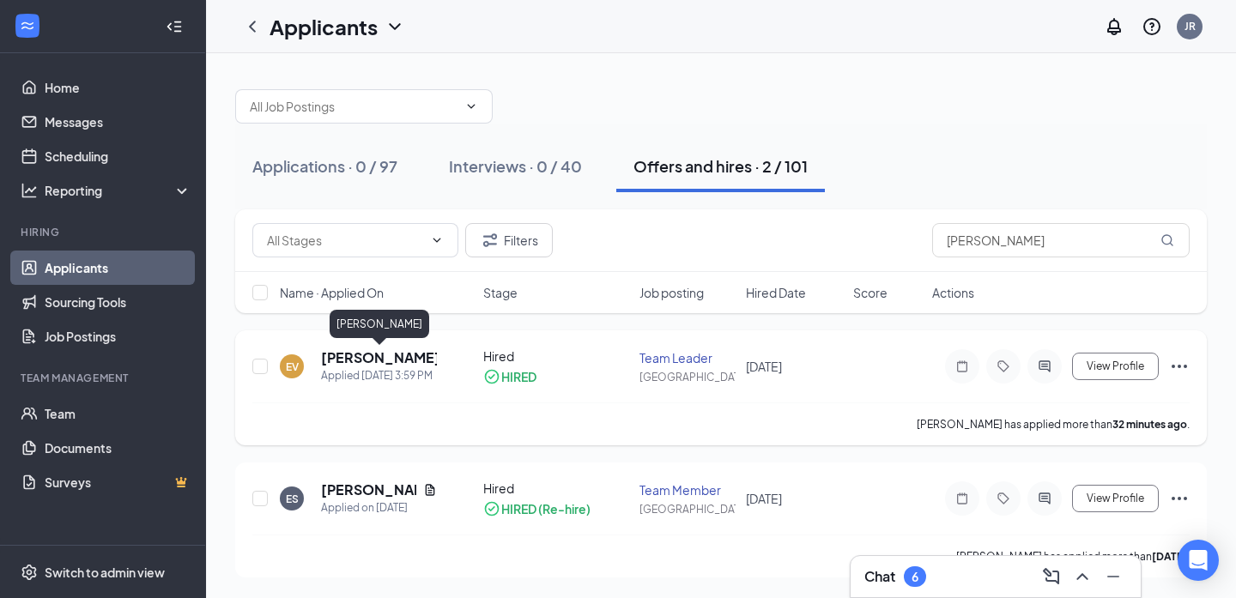
click at [384, 358] on h5 "[PERSON_NAME]" at bounding box center [379, 357] width 116 height 19
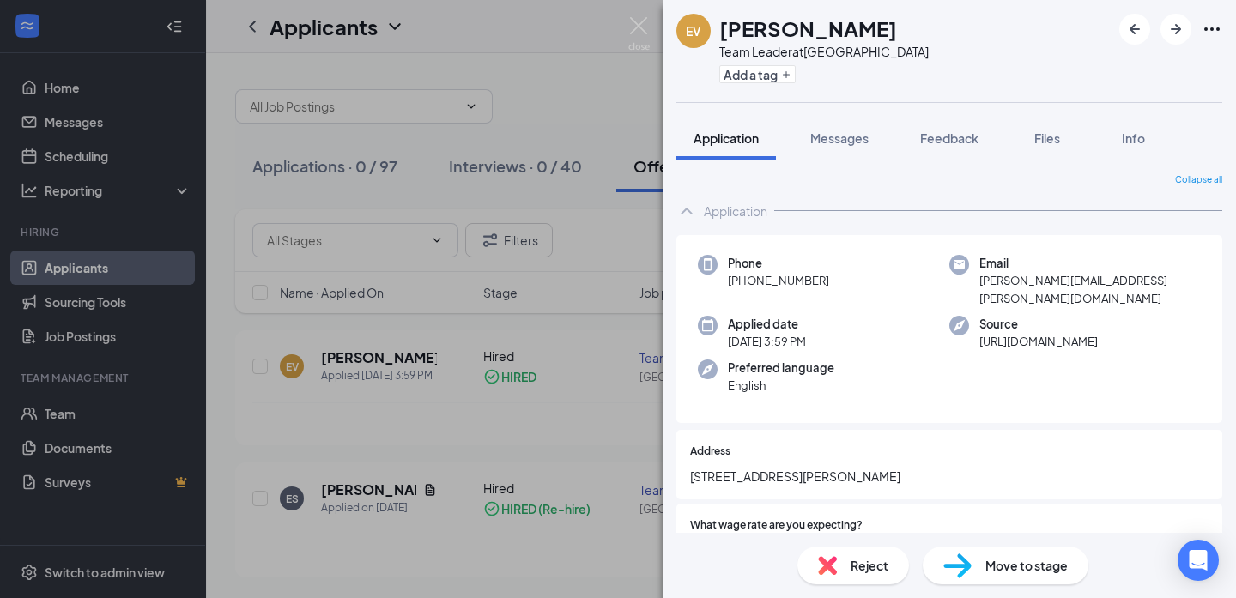
click at [801, 35] on h1 "[PERSON_NAME]" at bounding box center [808, 28] width 178 height 29
click at [1219, 21] on icon "Ellipses" at bounding box center [1211, 29] width 21 height 21
click at [983, 42] on div "EV Ericka Veloz Veloz Team Leader at Citrus Plaza Add a tag" at bounding box center [948, 51] width 573 height 102
click at [1227, 35] on div "EV Ericka Veloz Veloz Team Leader at Citrus Plaza Add a tag" at bounding box center [948, 51] width 573 height 102
click at [1222, 27] on div "EV Ericka Veloz Veloz Team Leader at Citrus Plaza Add a tag" at bounding box center [948, 51] width 573 height 102
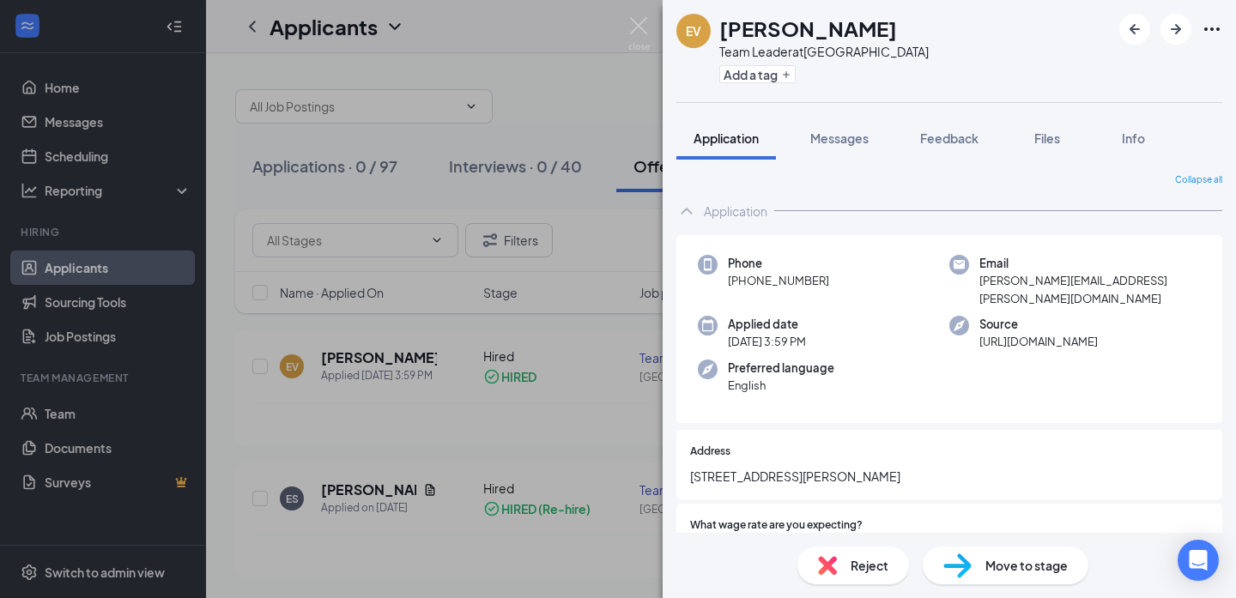
click at [1207, 30] on icon "Ellipses" at bounding box center [1211, 29] width 21 height 21
click at [1137, 70] on link "View full application" at bounding box center [1081, 60] width 111 height 19
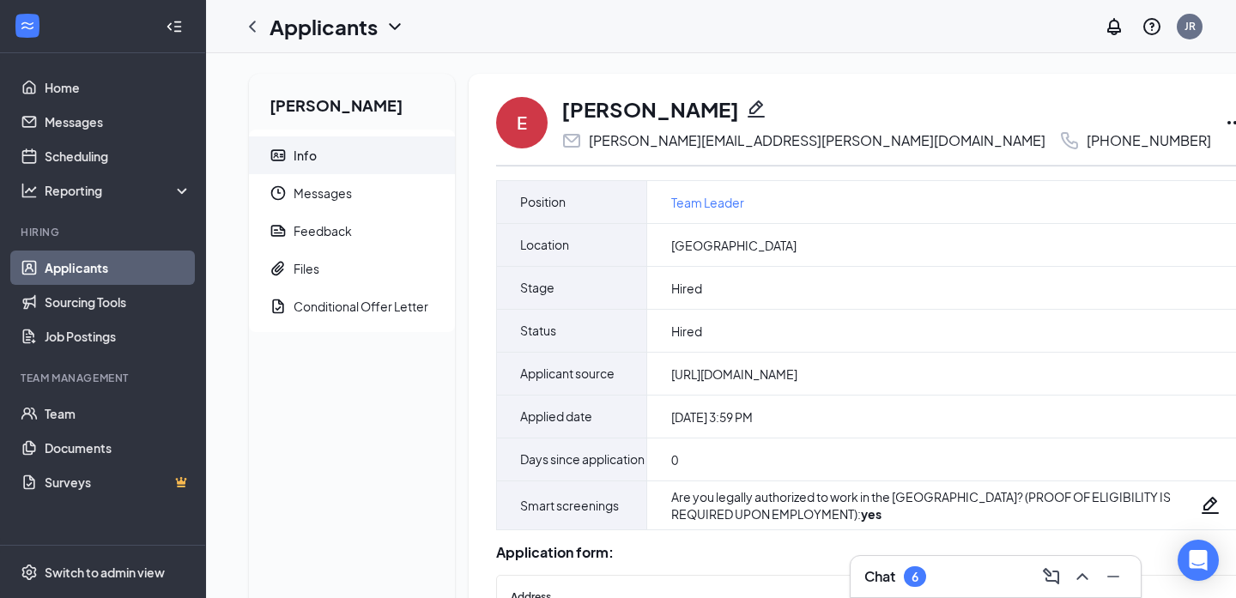
click at [1225, 124] on icon "Ellipses" at bounding box center [1235, 122] width 21 height 21
